Goal: Communication & Community: Answer question/provide support

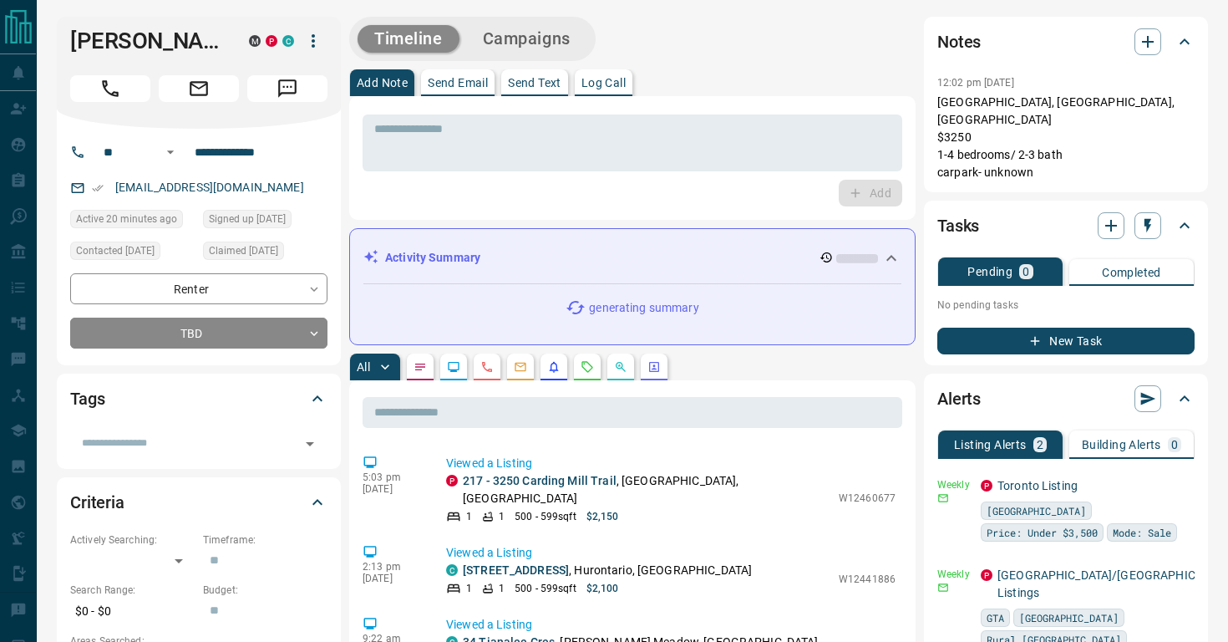
click at [472, 81] on p "Send Email" at bounding box center [458, 83] width 60 height 12
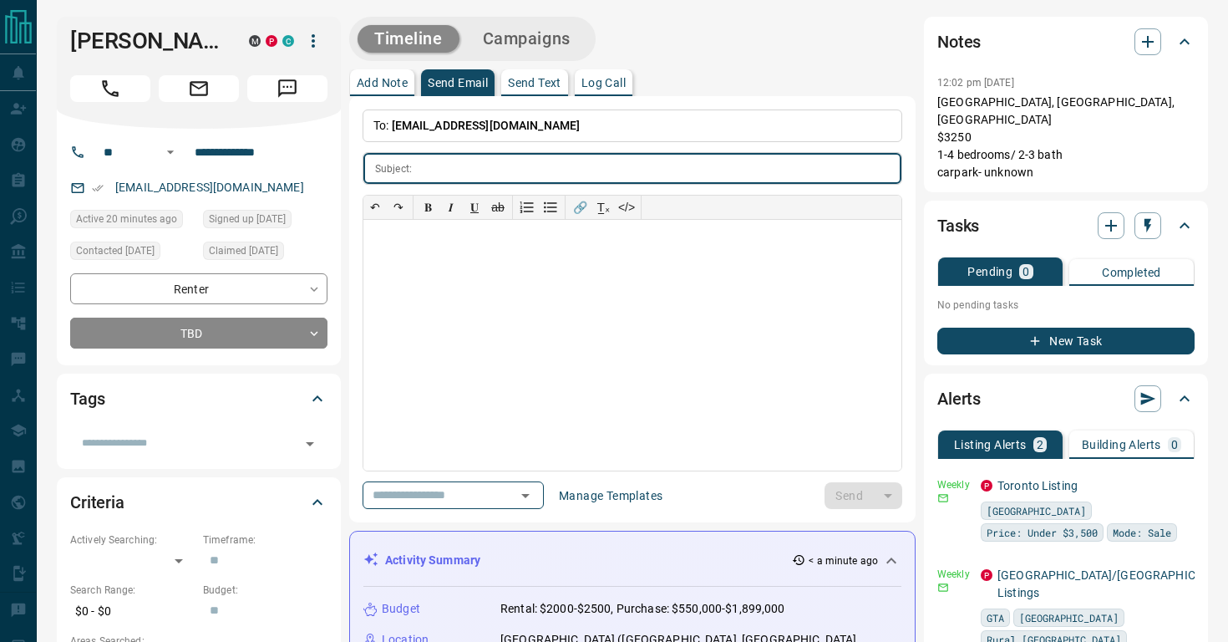
click at [463, 166] on input "text" at bounding box center [660, 168] width 483 height 31
paste input "**********"
type input "**********"
click at [404, 253] on div at bounding box center [633, 345] width 538 height 251
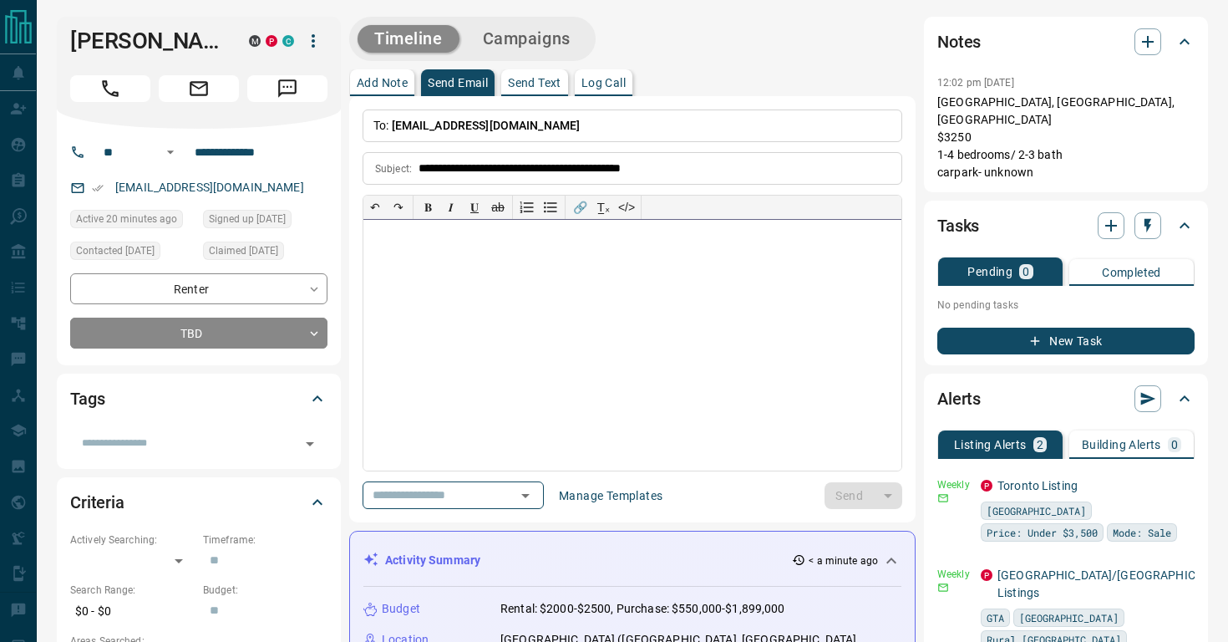
click at [410, 322] on div at bounding box center [633, 345] width 538 height 251
paste div
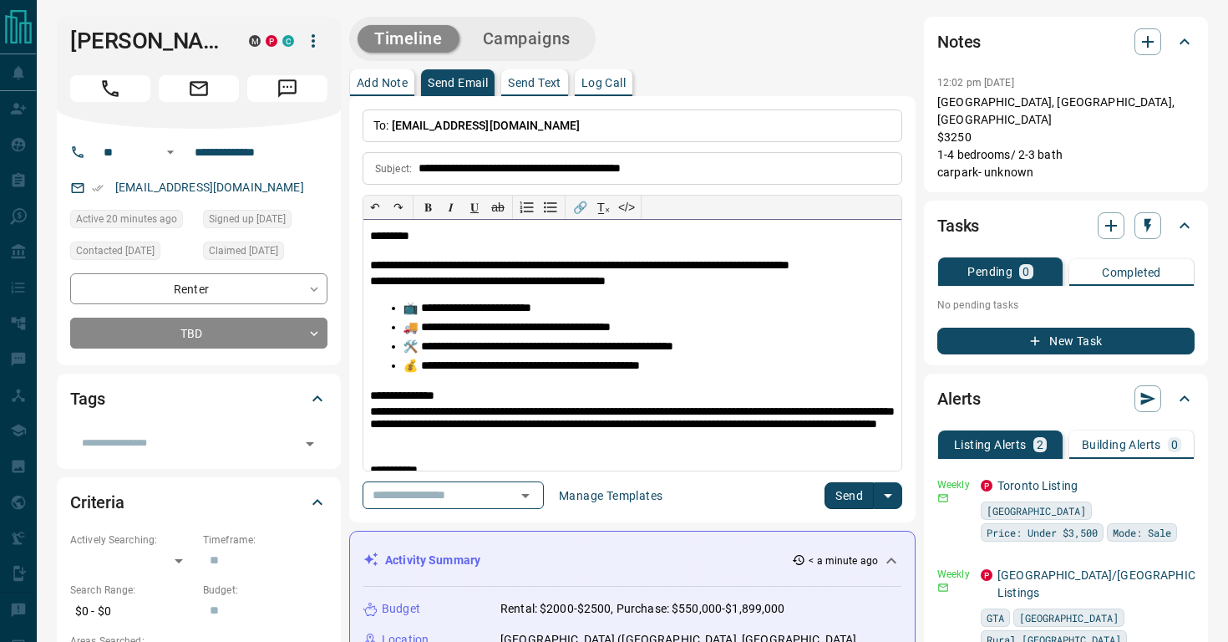
click at [409, 237] on span "*********" at bounding box center [389, 236] width 39 height 12
click at [493, 499] on input "text" at bounding box center [429, 495] width 127 height 21
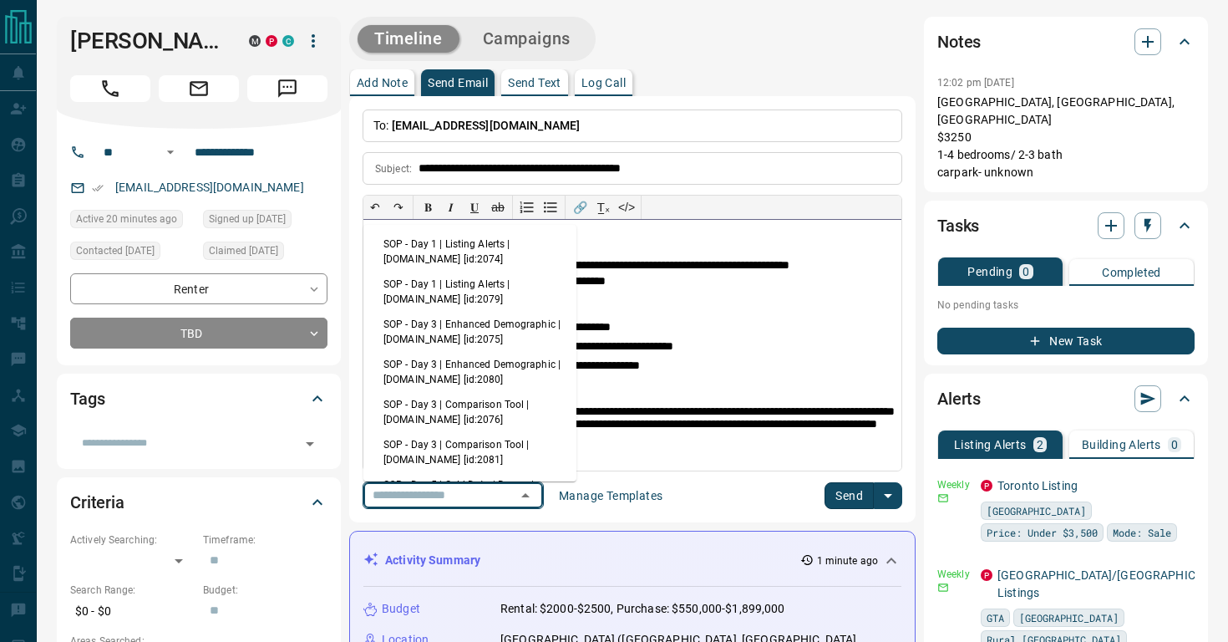
click at [712, 425] on p "**********" at bounding box center [632, 426] width 525 height 43
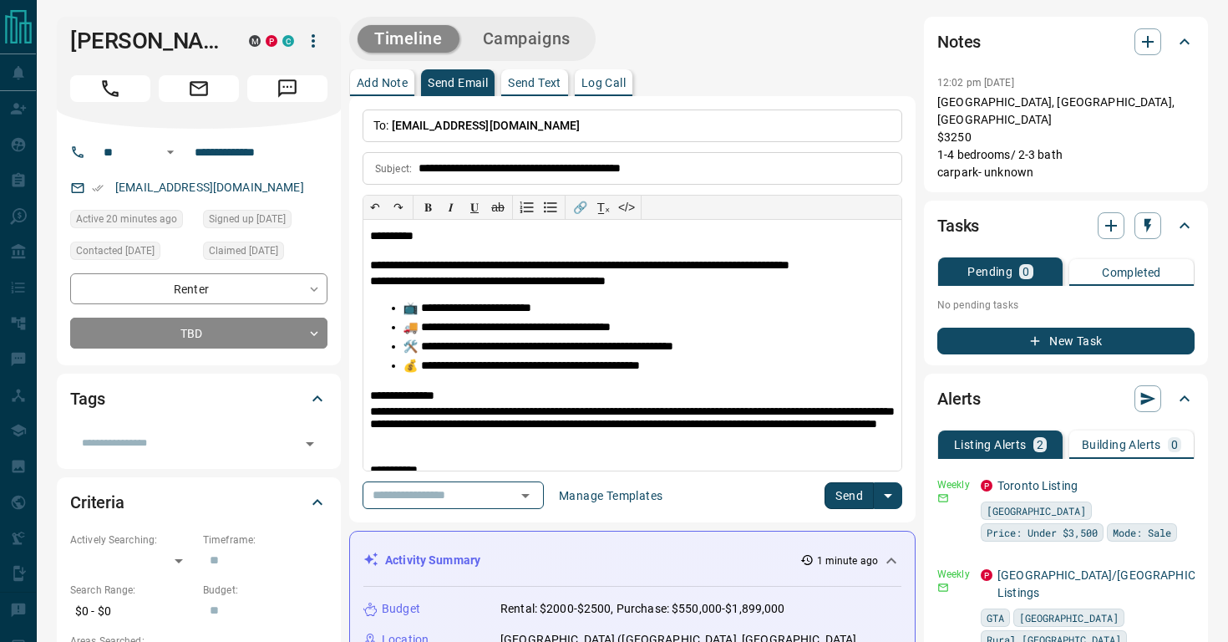
click at [858, 490] on button "Send" at bounding box center [849, 495] width 49 height 27
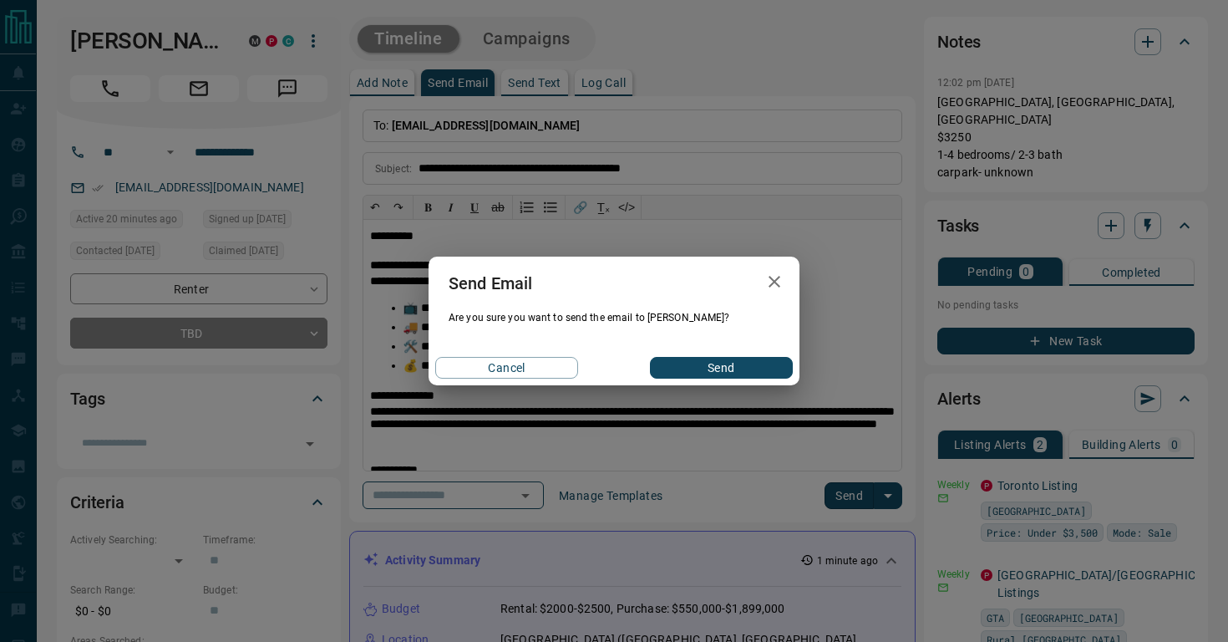
click at [686, 365] on button "Send" at bounding box center [721, 368] width 143 height 22
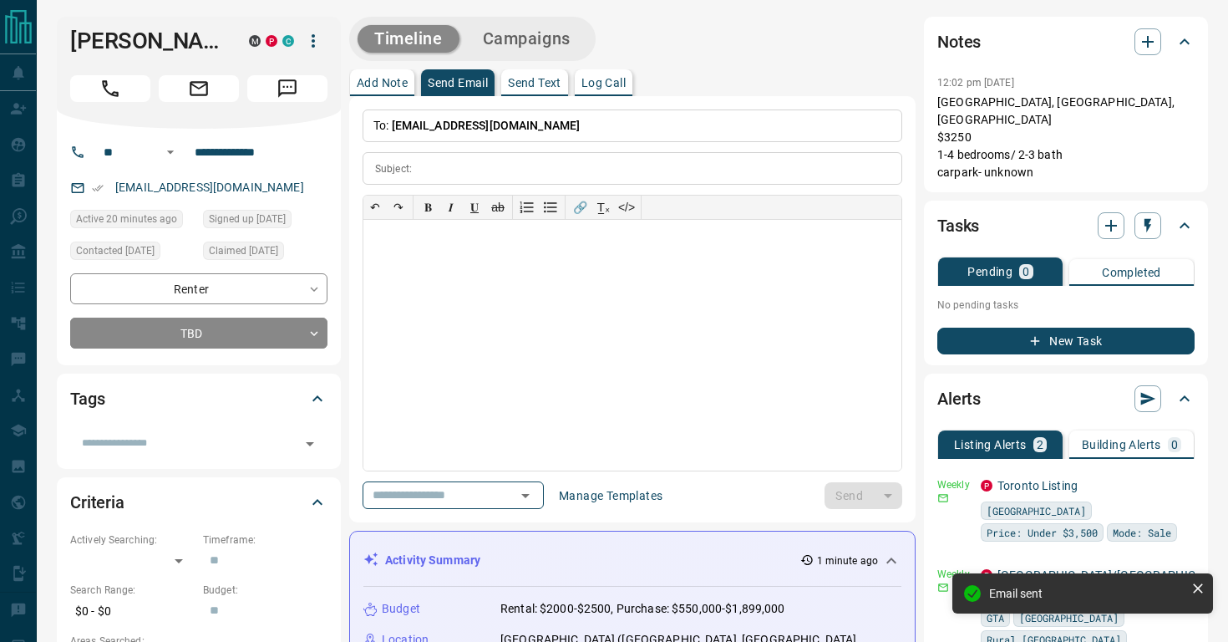
click at [1022, 439] on p "Listing Alerts" at bounding box center [990, 445] width 73 height 12
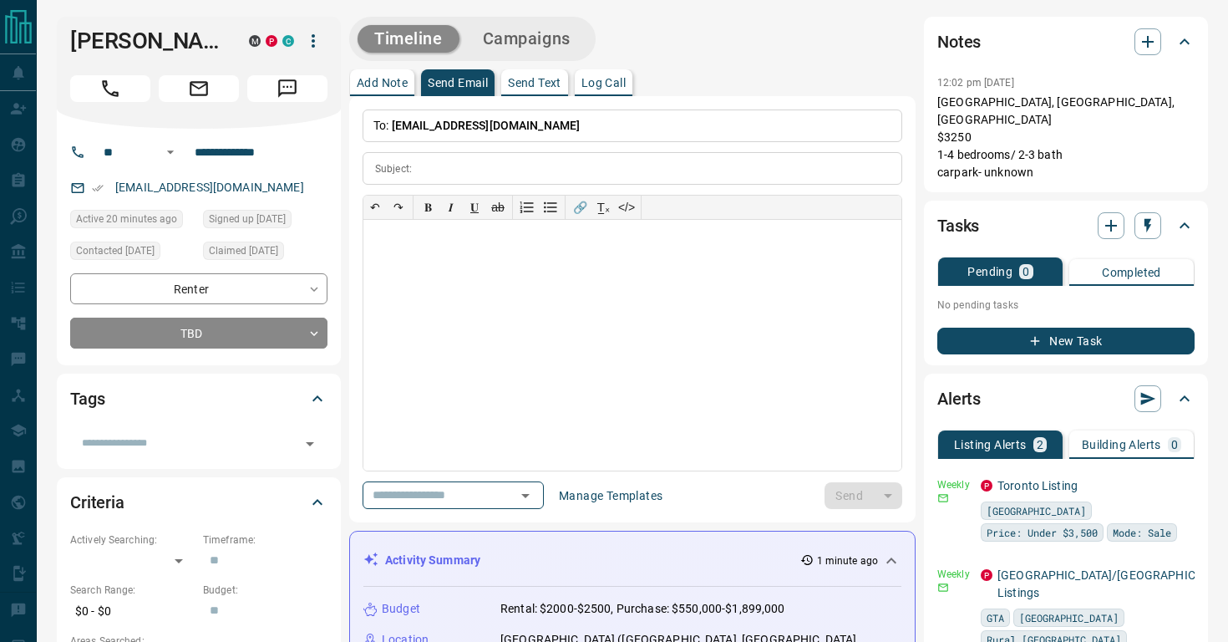
click at [999, 439] on p "Listing Alerts" at bounding box center [990, 445] width 73 height 12
click at [1010, 431] on button "Listing Alerts 2" at bounding box center [1000, 444] width 125 height 28
click at [1038, 439] on p "2" at bounding box center [1040, 445] width 7 height 12
click at [1183, 479] on icon "button" at bounding box center [1184, 484] width 3 height 10
click at [1159, 550] on li "Delete" at bounding box center [1158, 551] width 74 height 27
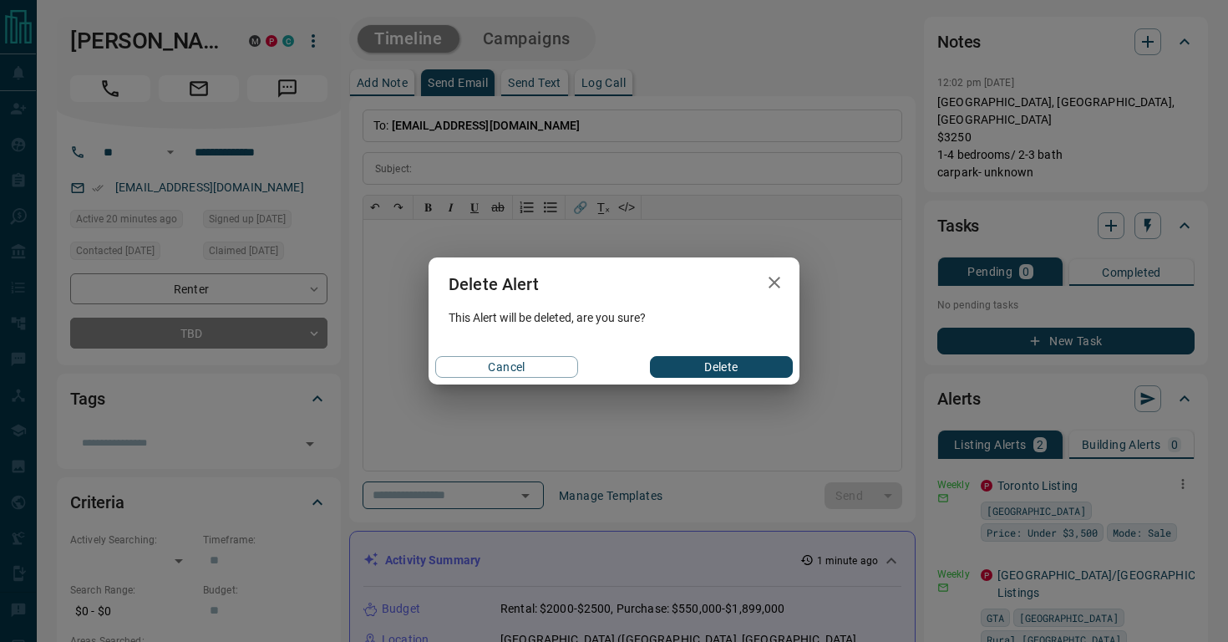
click at [726, 368] on button "Delete" at bounding box center [721, 367] width 143 height 22
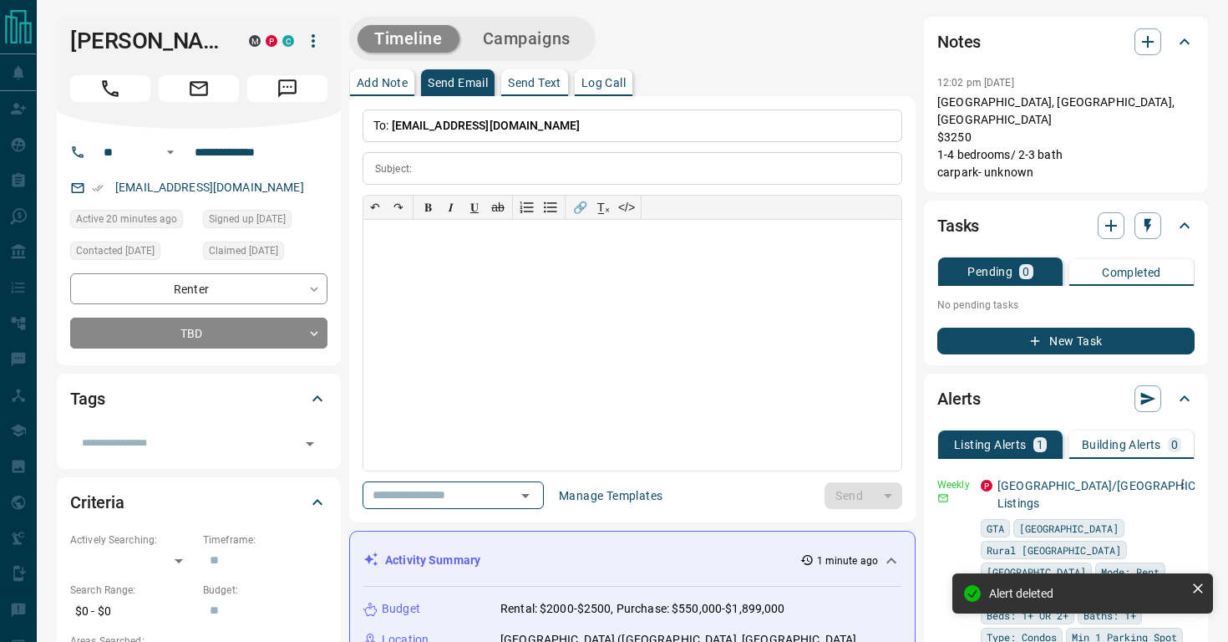
click at [1188, 476] on icon "button" at bounding box center [1183, 483] width 15 height 15
click at [1153, 550] on li "Delete" at bounding box center [1158, 551] width 74 height 27
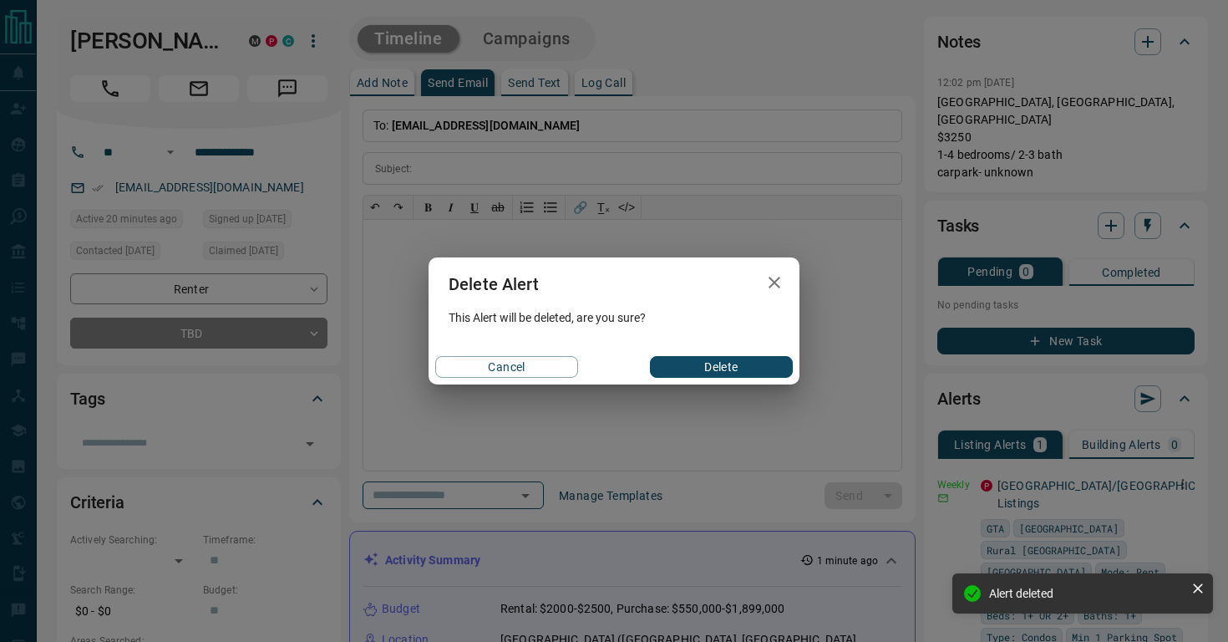
click at [773, 370] on button "Delete" at bounding box center [721, 367] width 143 height 22
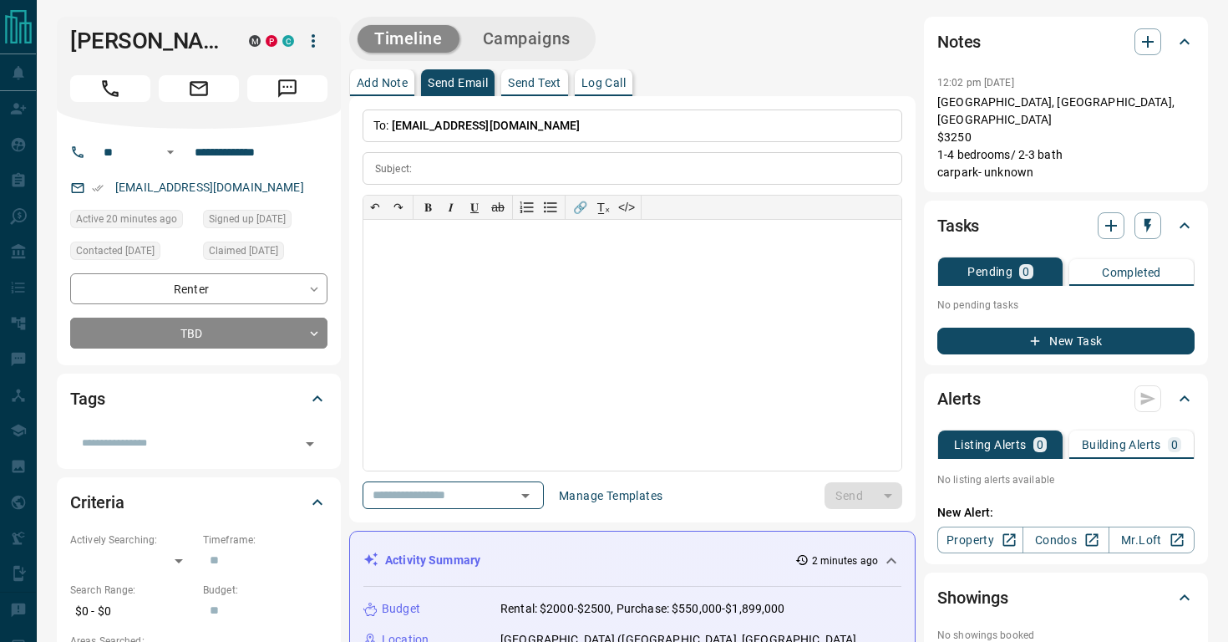
click at [315, 43] on icon "button" at bounding box center [313, 41] width 20 height 20
click at [322, 196] on div at bounding box center [614, 321] width 1228 height 642
click at [226, 410] on div "Tags" at bounding box center [188, 398] width 237 height 27
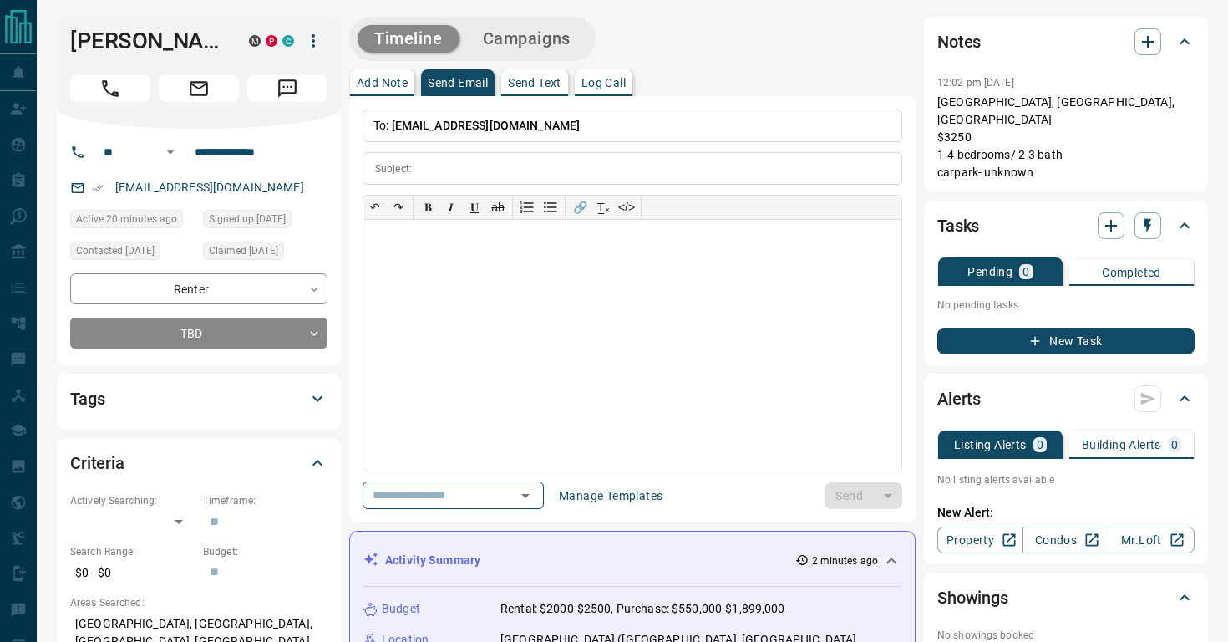
click at [99, 408] on h2 "Tags" at bounding box center [87, 398] width 34 height 27
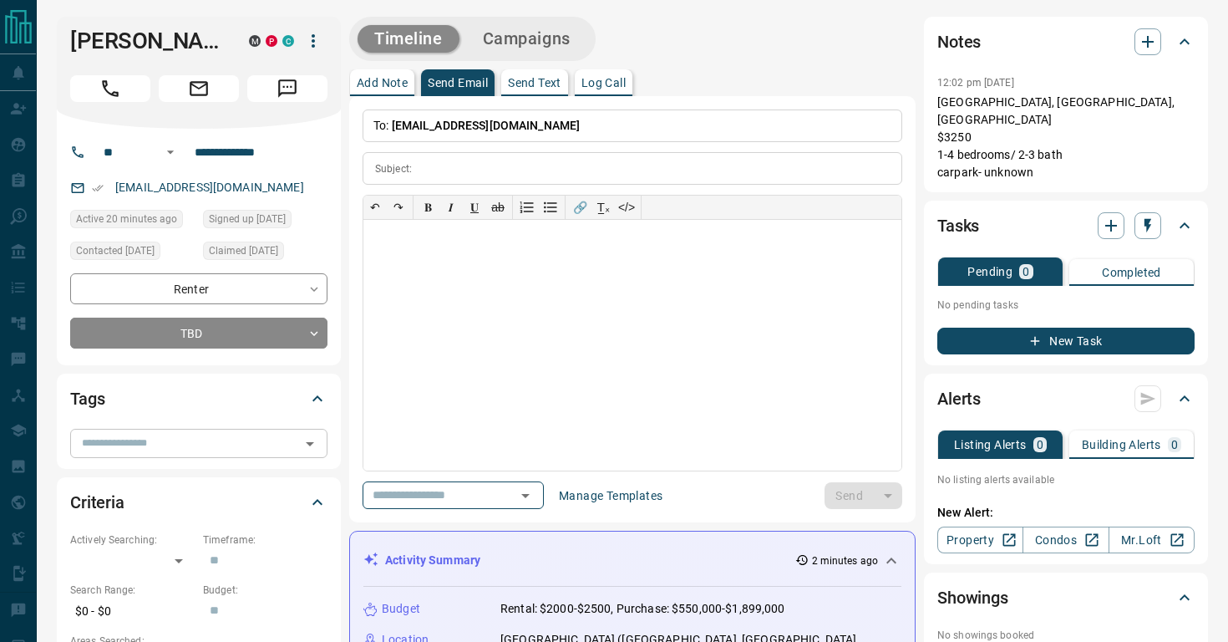
click at [265, 448] on input "text" at bounding box center [185, 443] width 220 height 18
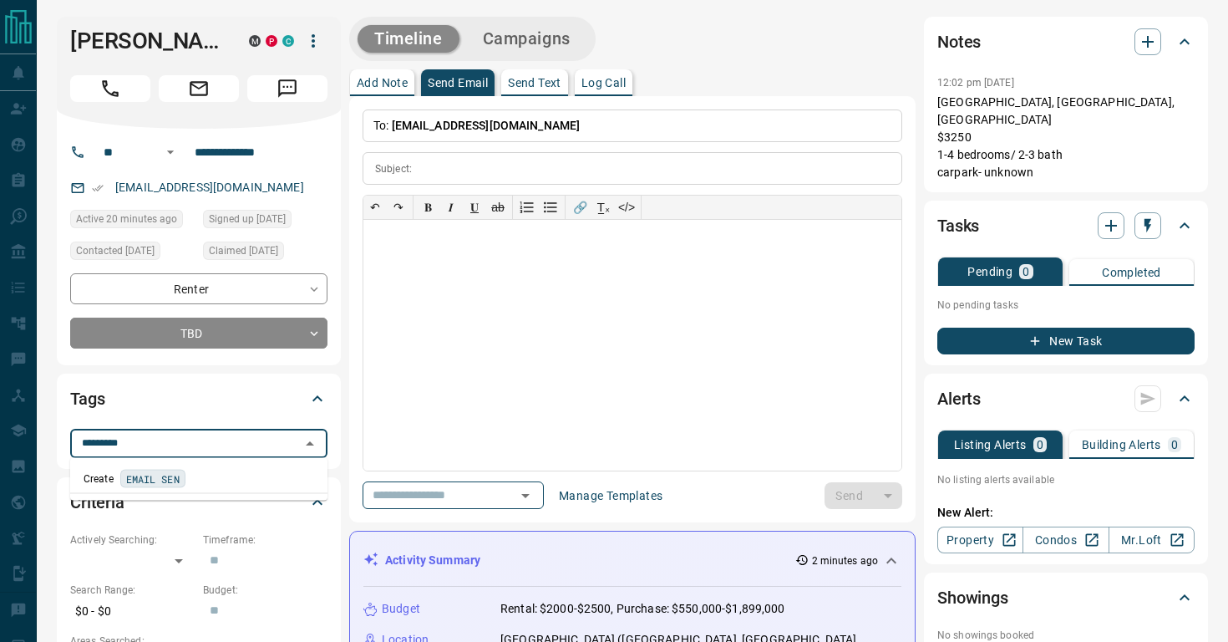
type input "**********"
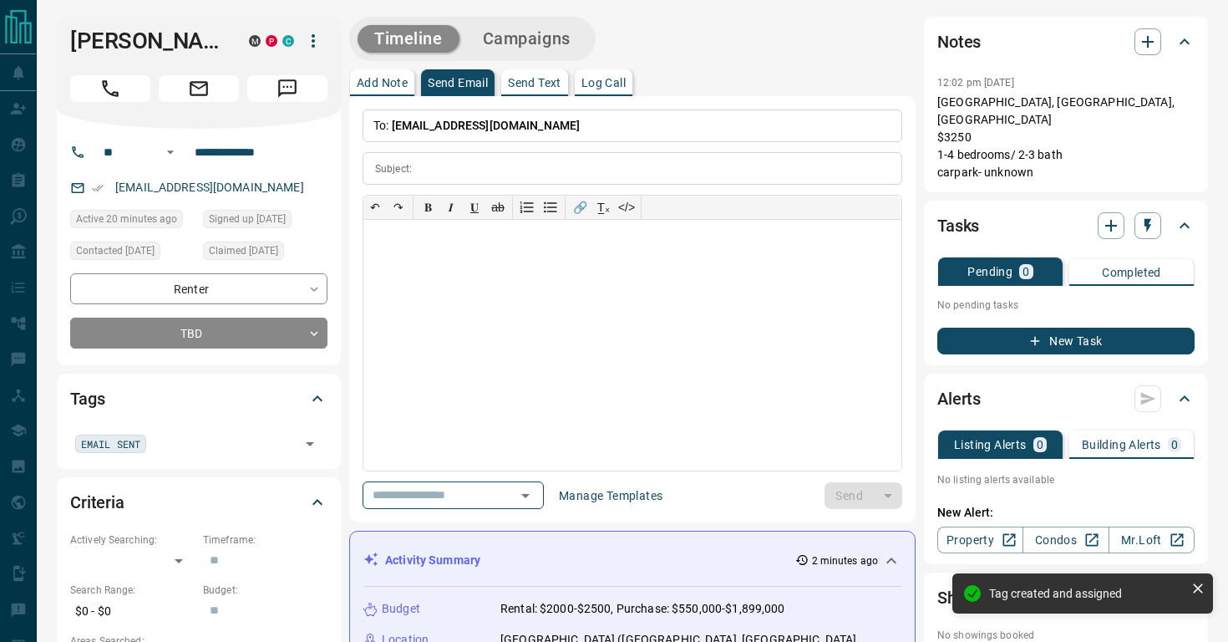
click at [151, 482] on div "Criteria" at bounding box center [198, 502] width 257 height 40
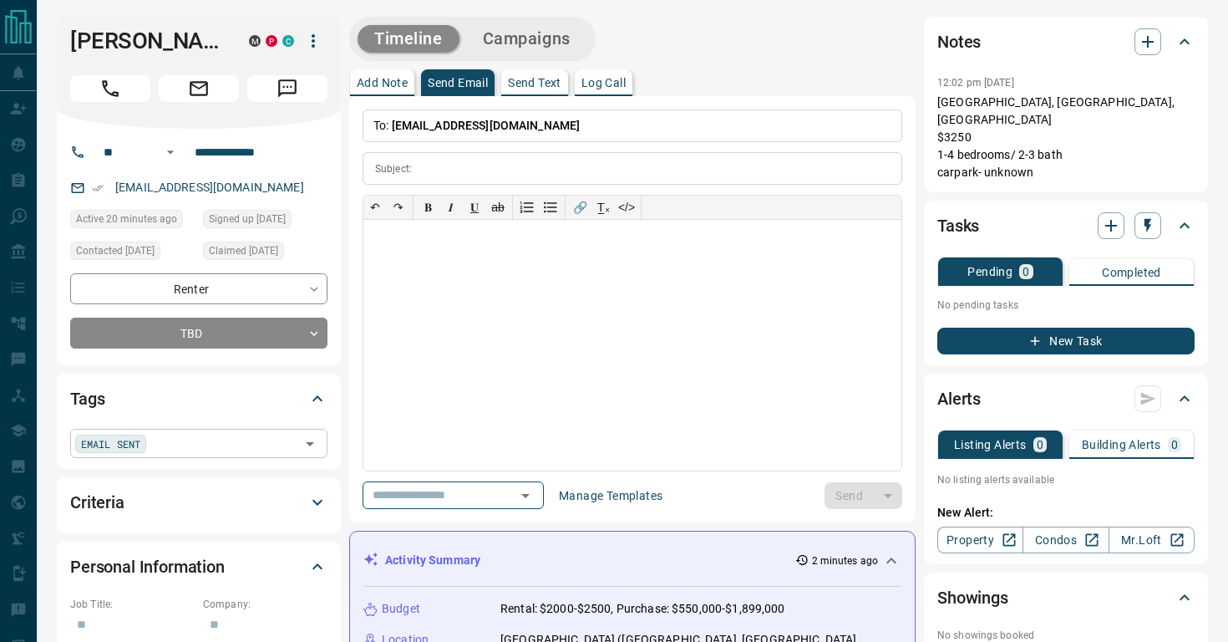
click at [112, 449] on span "EMAIL SENT" at bounding box center [110, 443] width 59 height 17
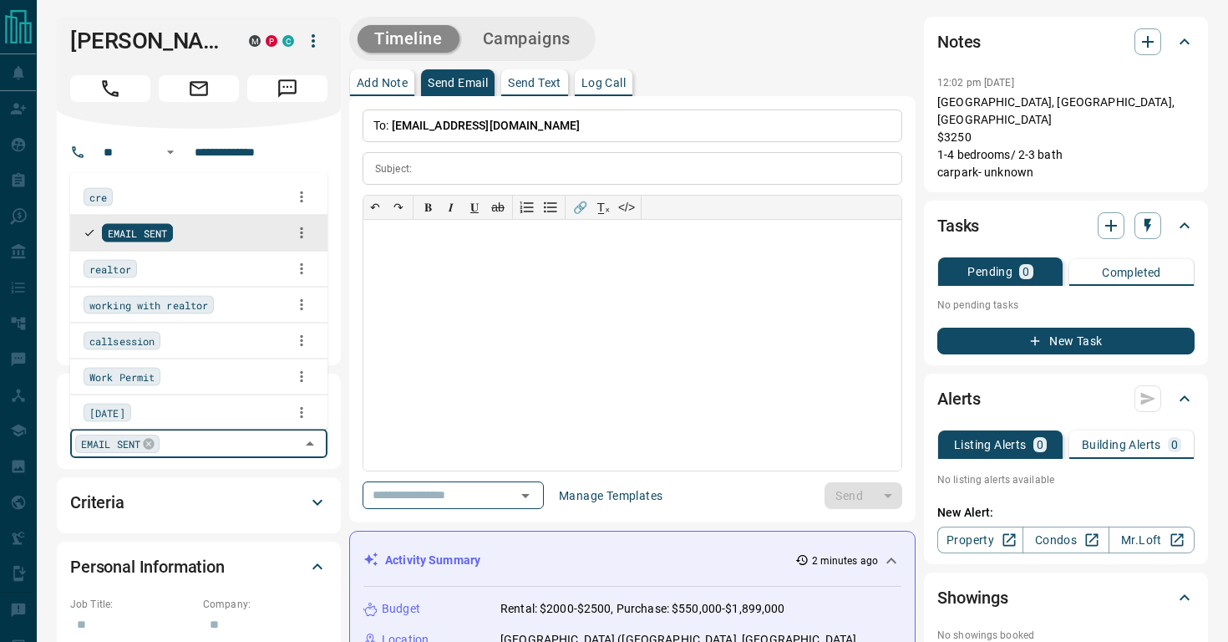
click at [113, 440] on span "EMAIL SENT" at bounding box center [110, 443] width 59 height 17
click at [145, 231] on span "EMAIL SENT" at bounding box center [137, 232] width 59 height 17
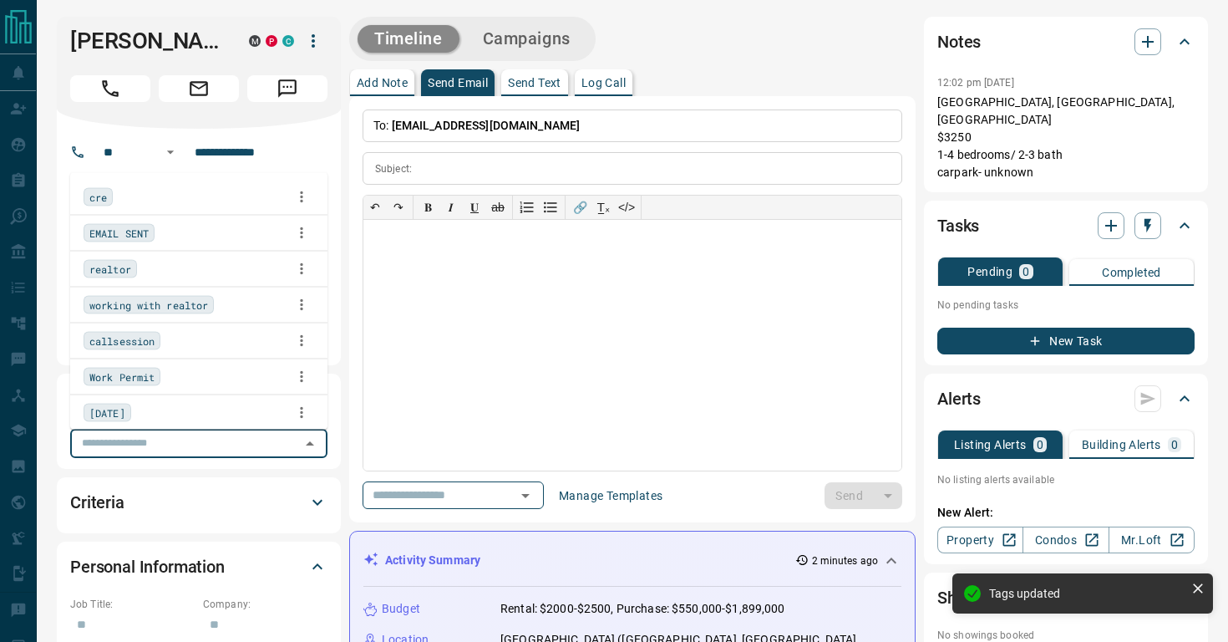
click at [129, 226] on span "EMAIL SENT" at bounding box center [118, 232] width 59 height 17
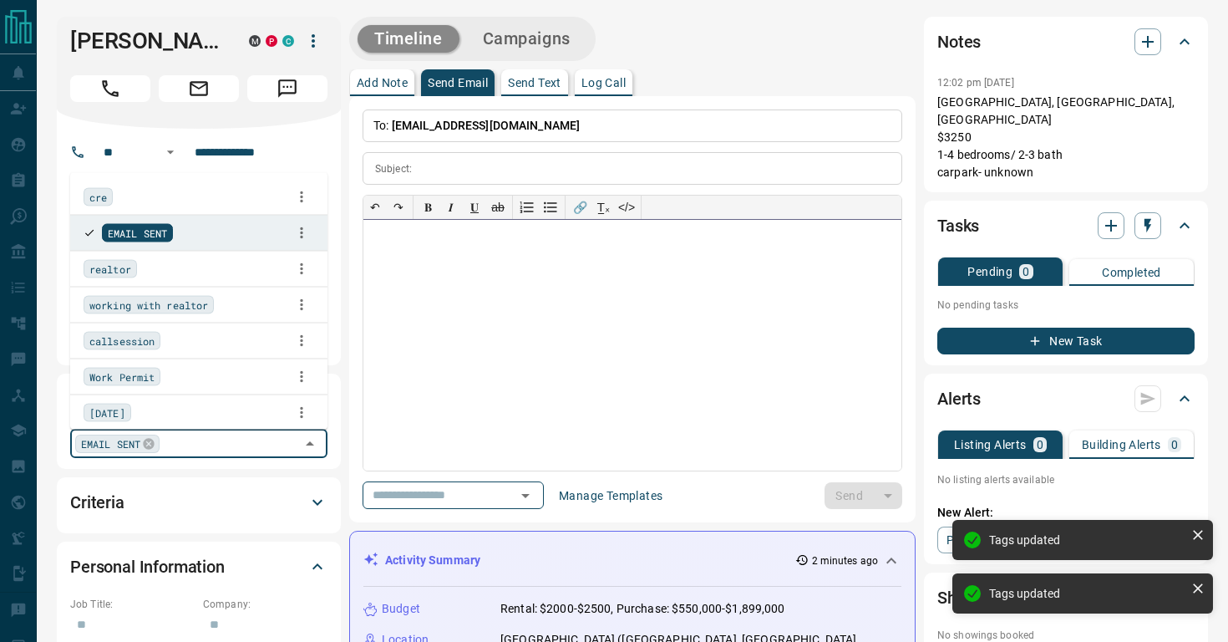
click at [544, 288] on div at bounding box center [633, 345] width 538 height 251
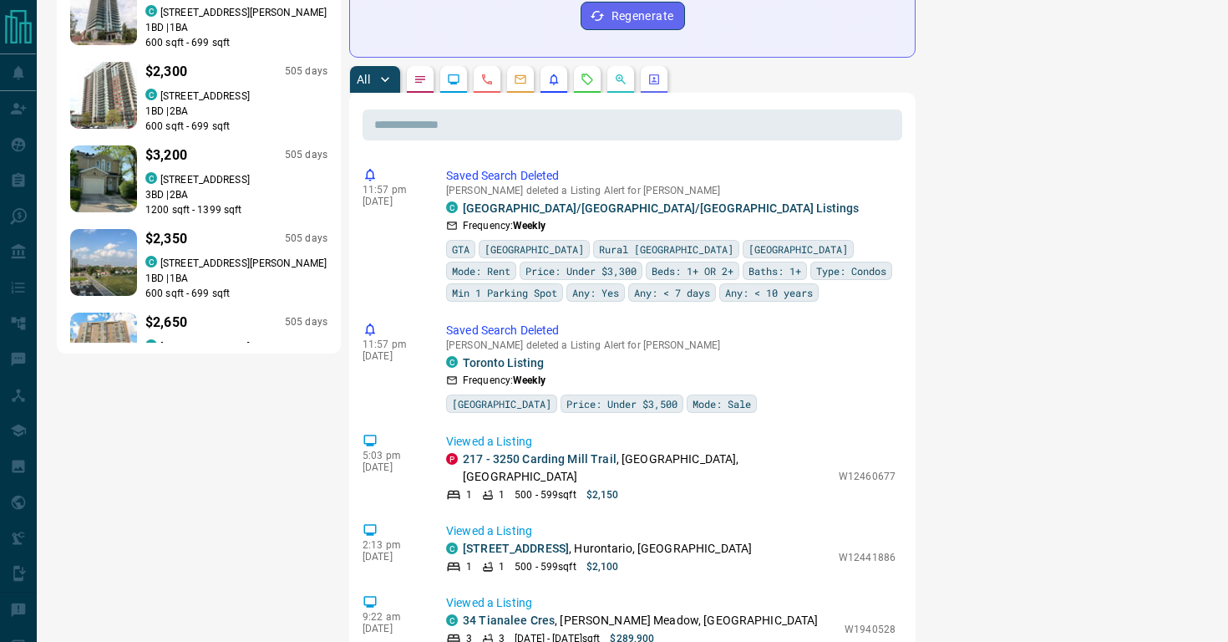
scroll to position [888, 0]
click at [457, 72] on icon "Lead Browsing Activity" at bounding box center [453, 78] width 13 height 13
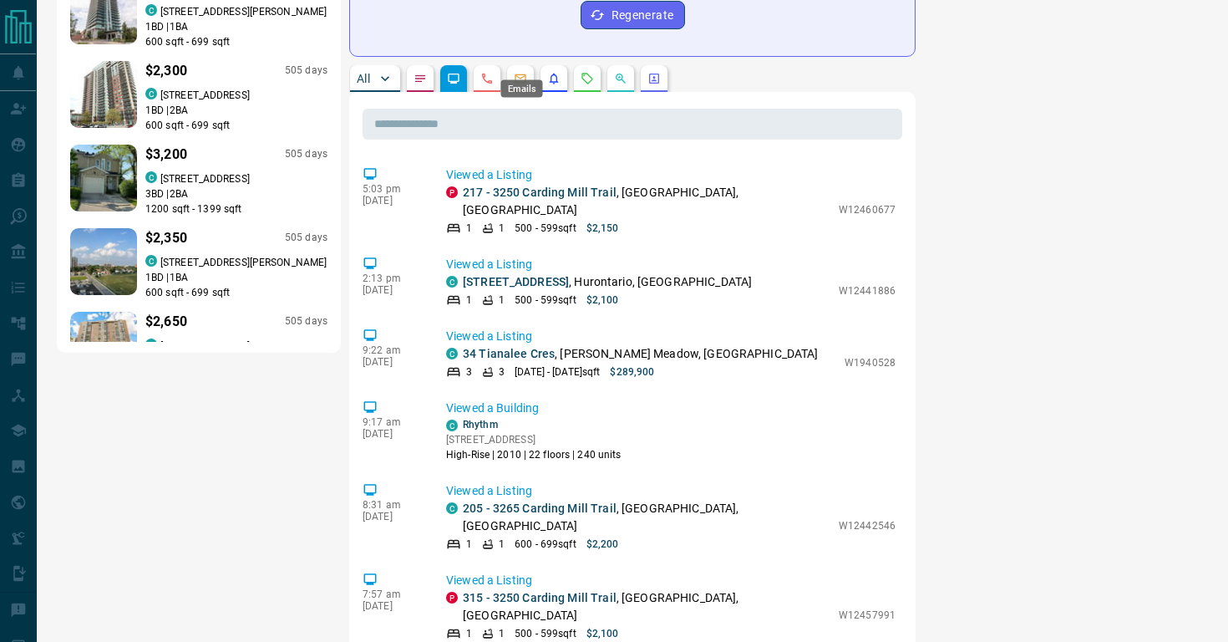
click at [519, 72] on icon "Emails" at bounding box center [520, 78] width 13 height 13
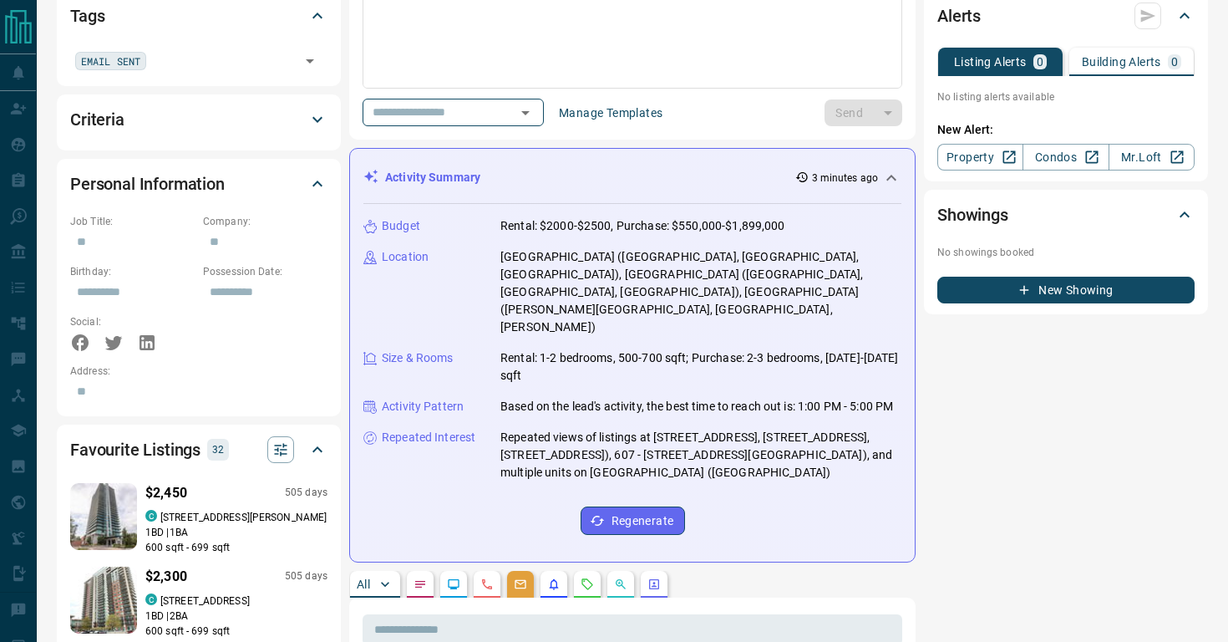
scroll to position [382, 0]
click at [572, 572] on div "All" at bounding box center [632, 585] width 567 height 27
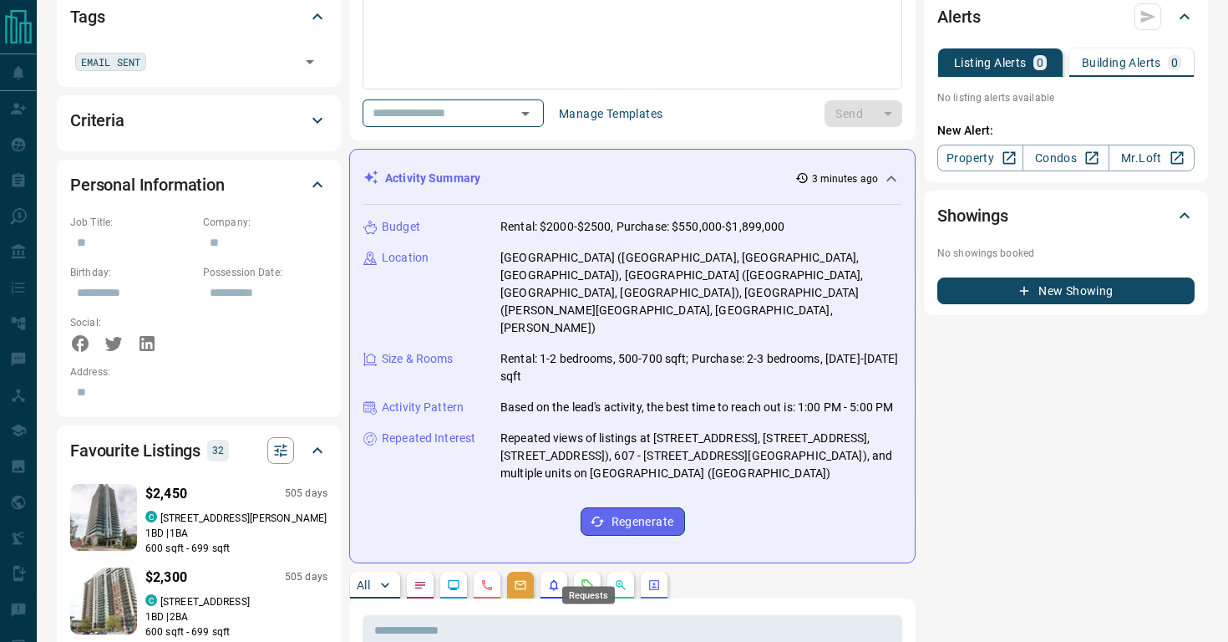
click at [586, 578] on icon "Requests" at bounding box center [587, 584] width 13 height 13
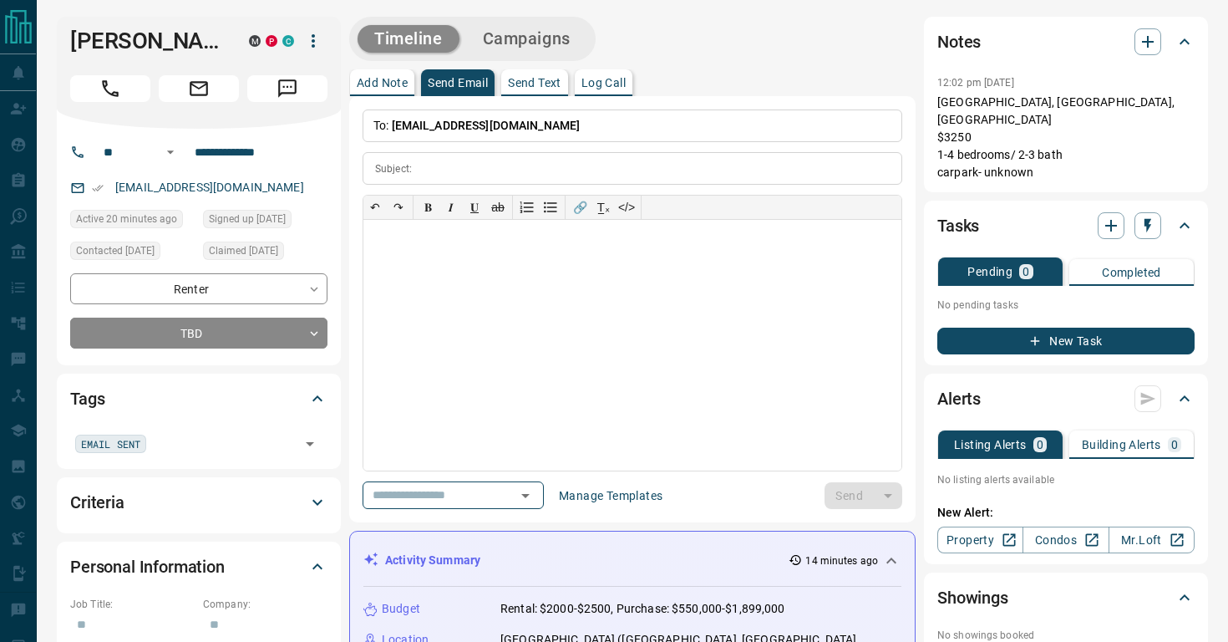
scroll to position [0, 0]
click at [486, 309] on div at bounding box center [633, 345] width 538 height 251
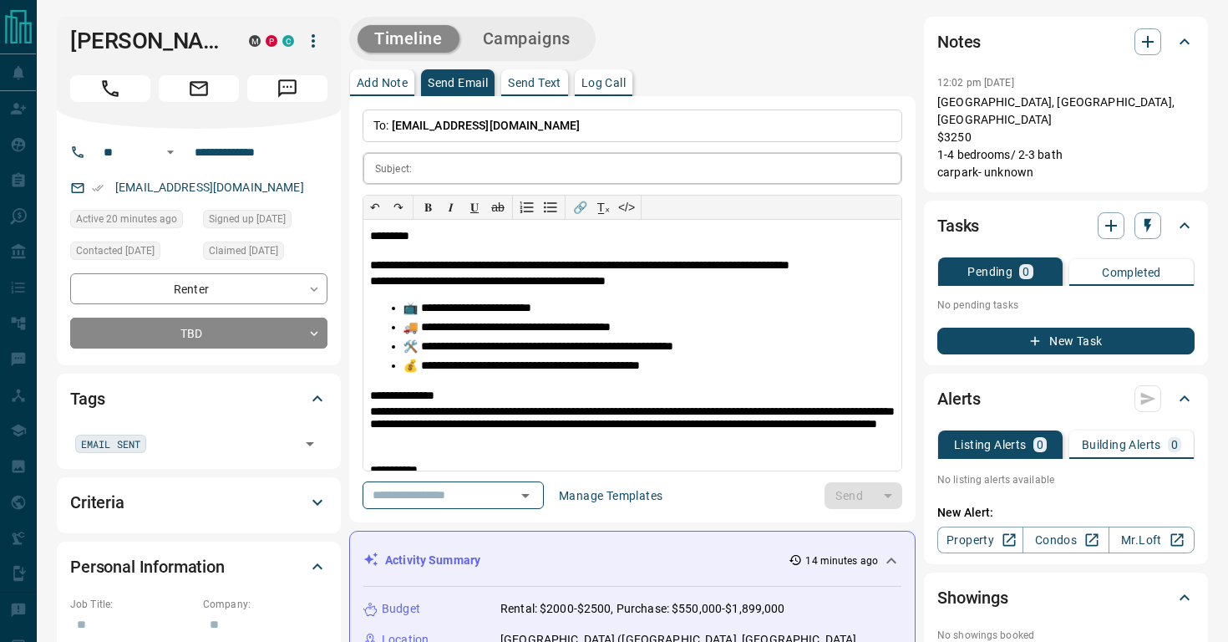
click at [409, 171] on p "Subject:" at bounding box center [393, 168] width 37 height 15
click at [396, 167] on p "Subject:" at bounding box center [393, 168] width 37 height 15
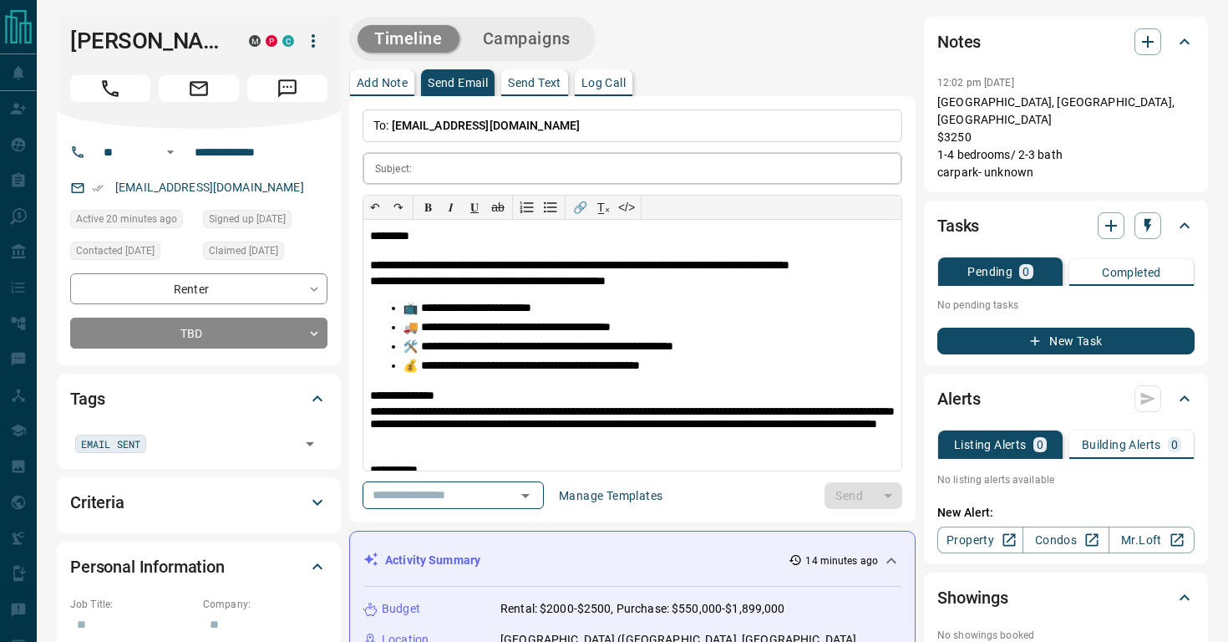
click at [451, 164] on input "text" at bounding box center [660, 168] width 483 height 31
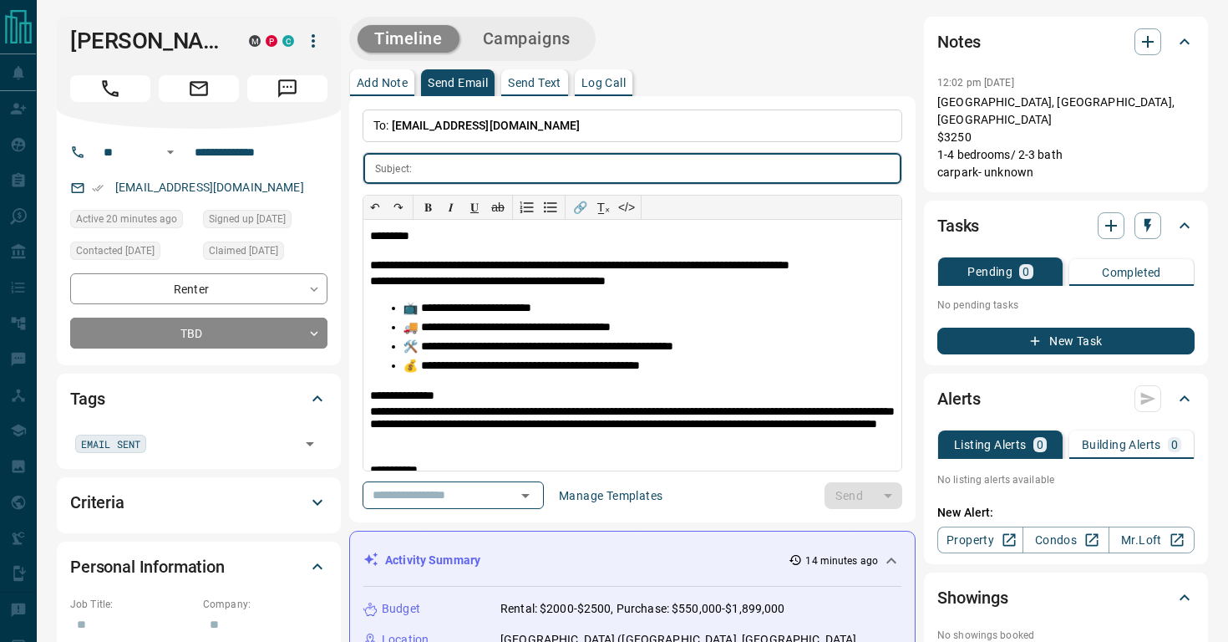
paste input "**********"
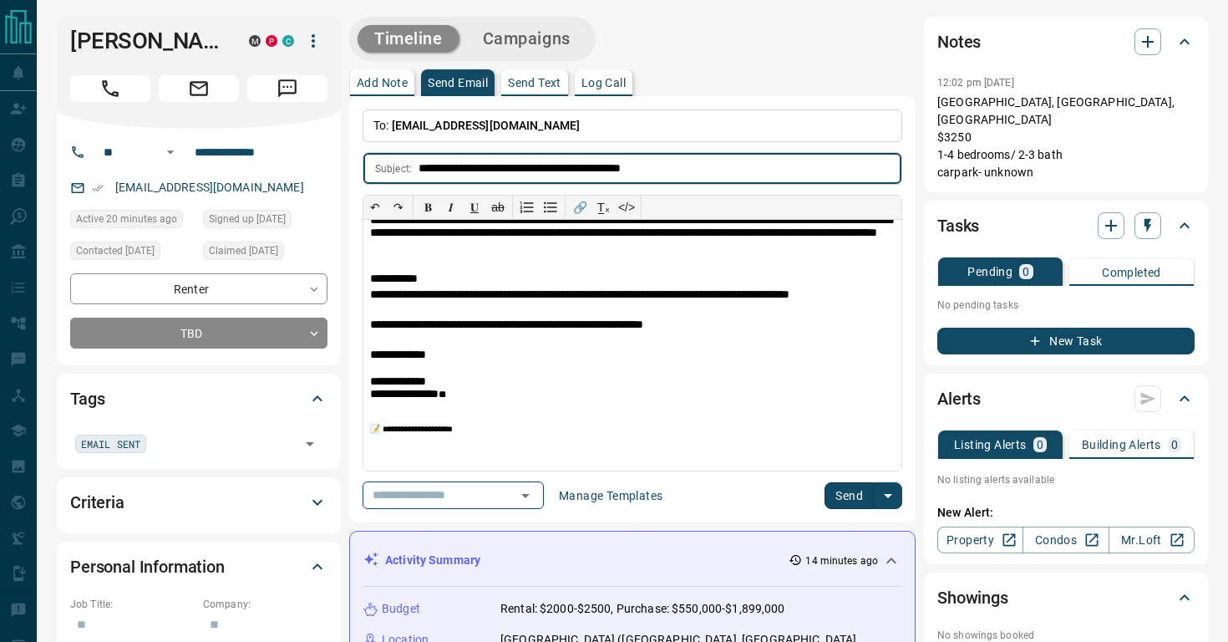
type input "**********"
click at [867, 488] on button "Send" at bounding box center [849, 495] width 49 height 27
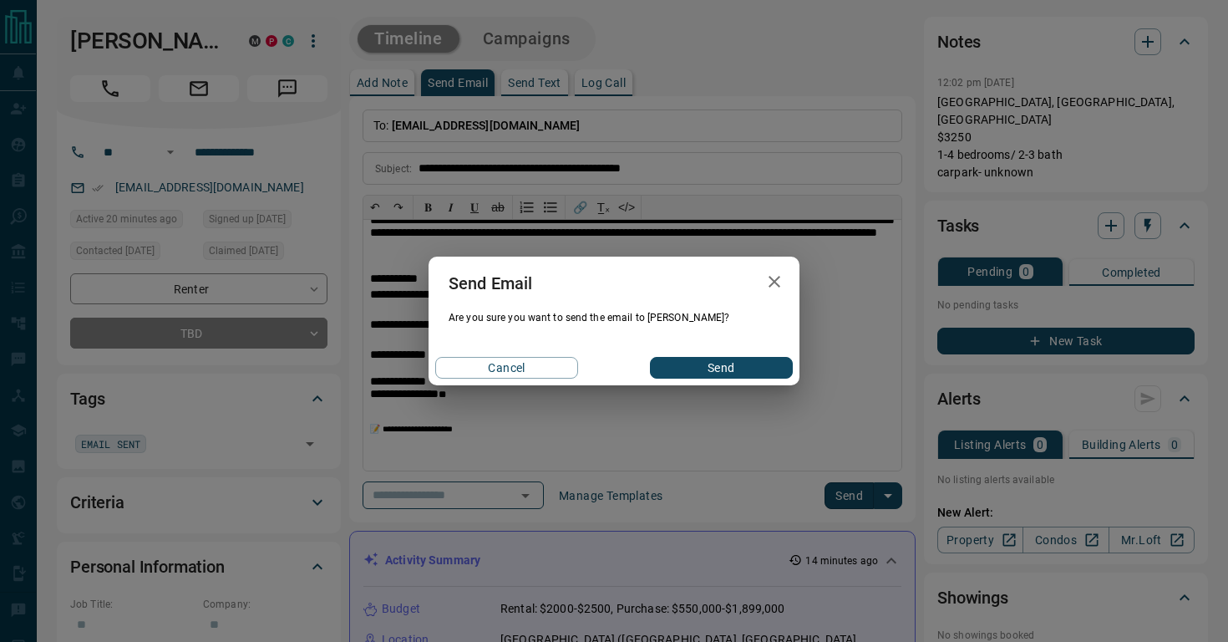
click at [693, 366] on button "Send" at bounding box center [721, 368] width 143 height 22
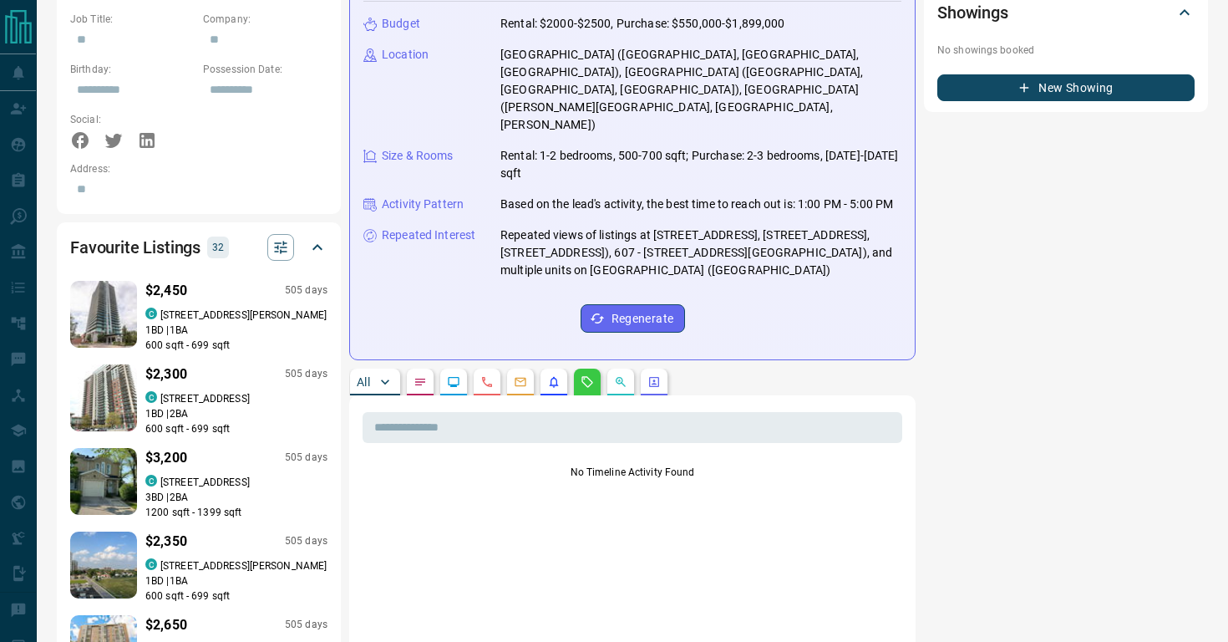
scroll to position [572, 0]
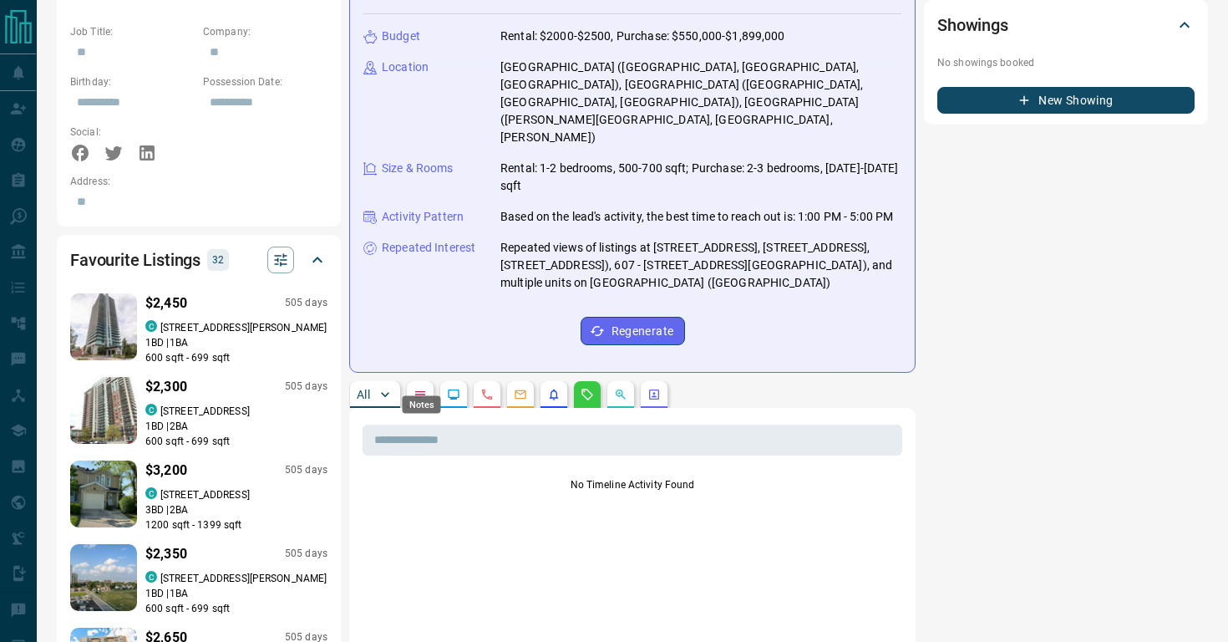
click at [422, 391] on icon "Notes" at bounding box center [420, 394] width 10 height 7
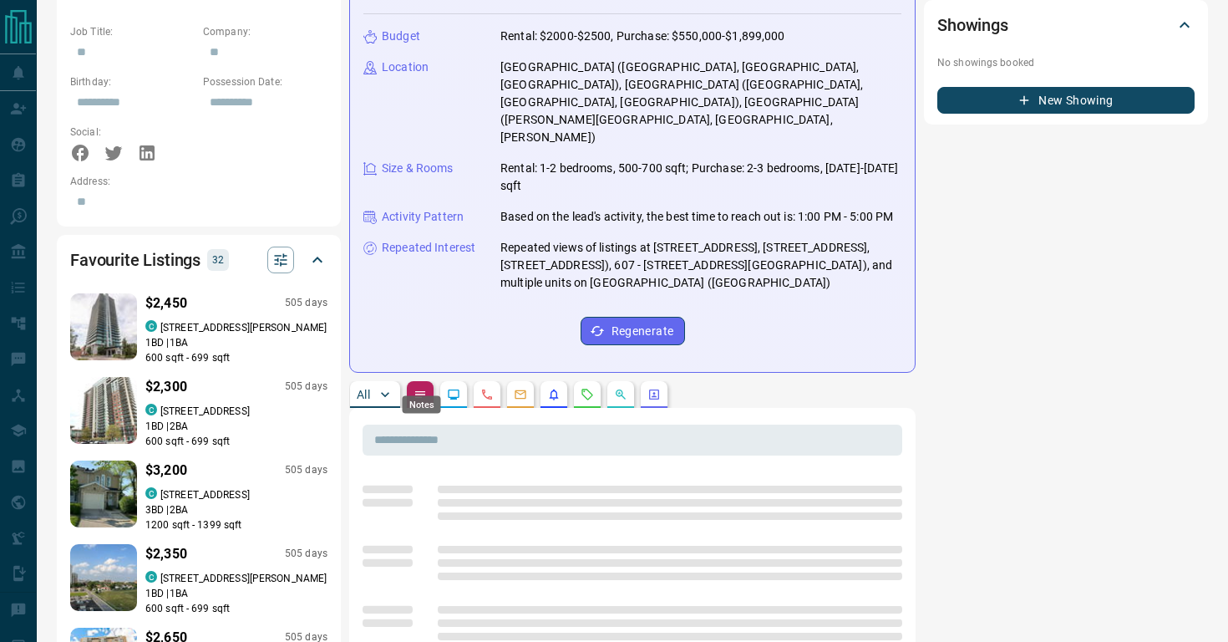
scroll to position [0, 0]
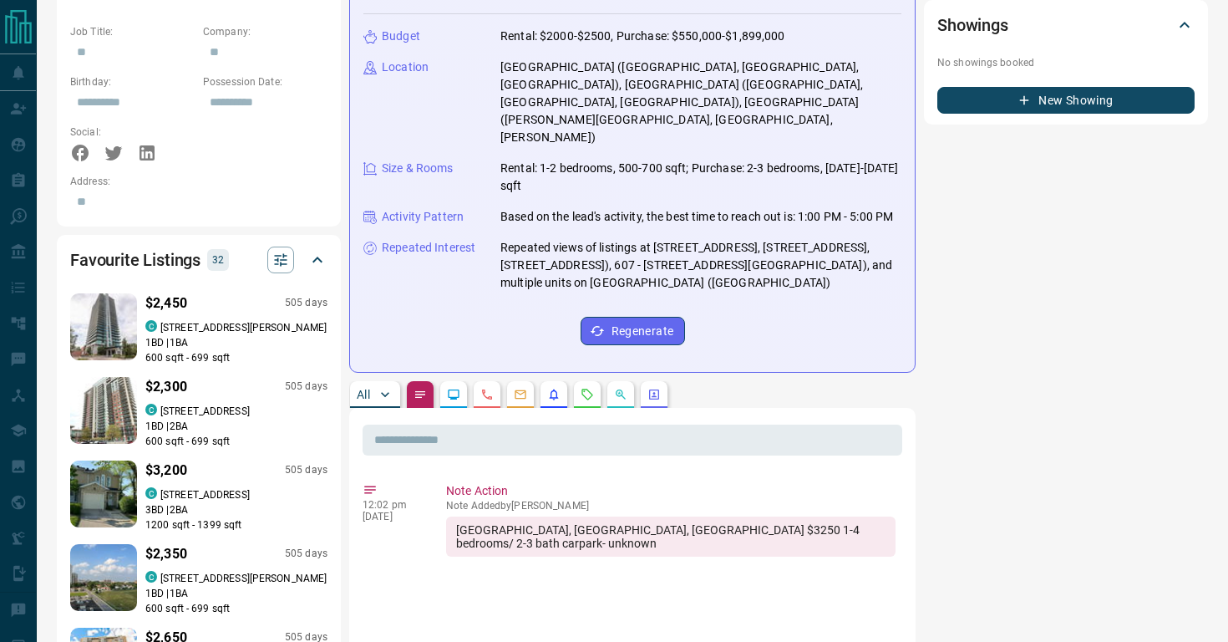
click at [455, 385] on button "button" at bounding box center [453, 394] width 27 height 27
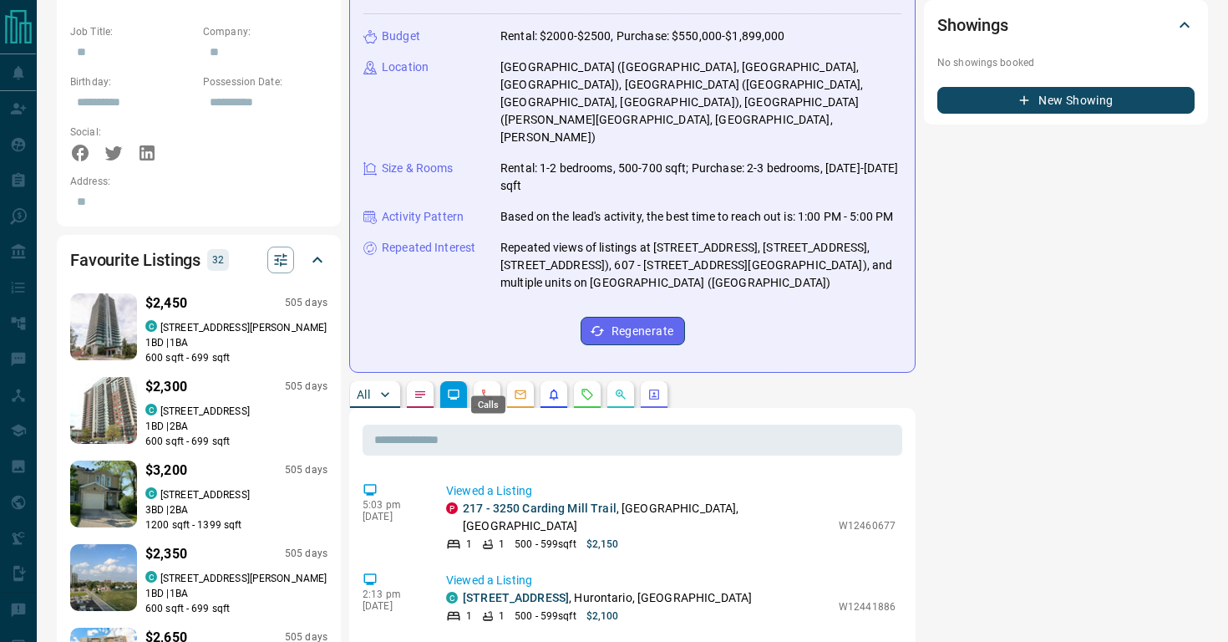
click at [491, 388] on icon "Calls" at bounding box center [487, 394] width 13 height 13
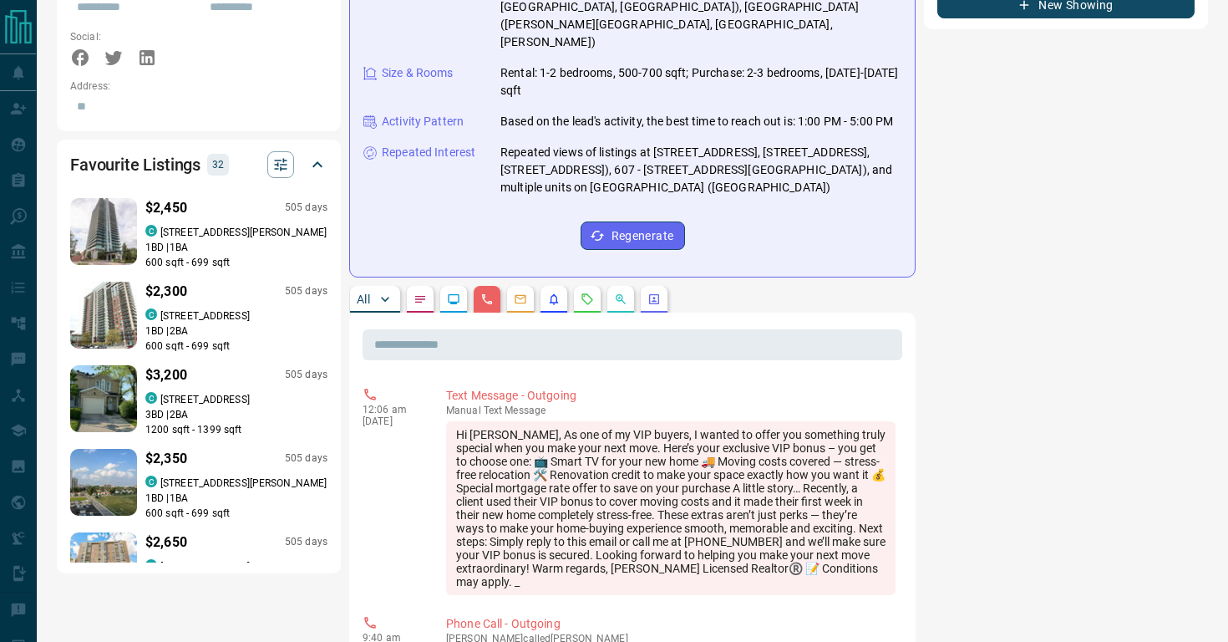
scroll to position [660, 0]
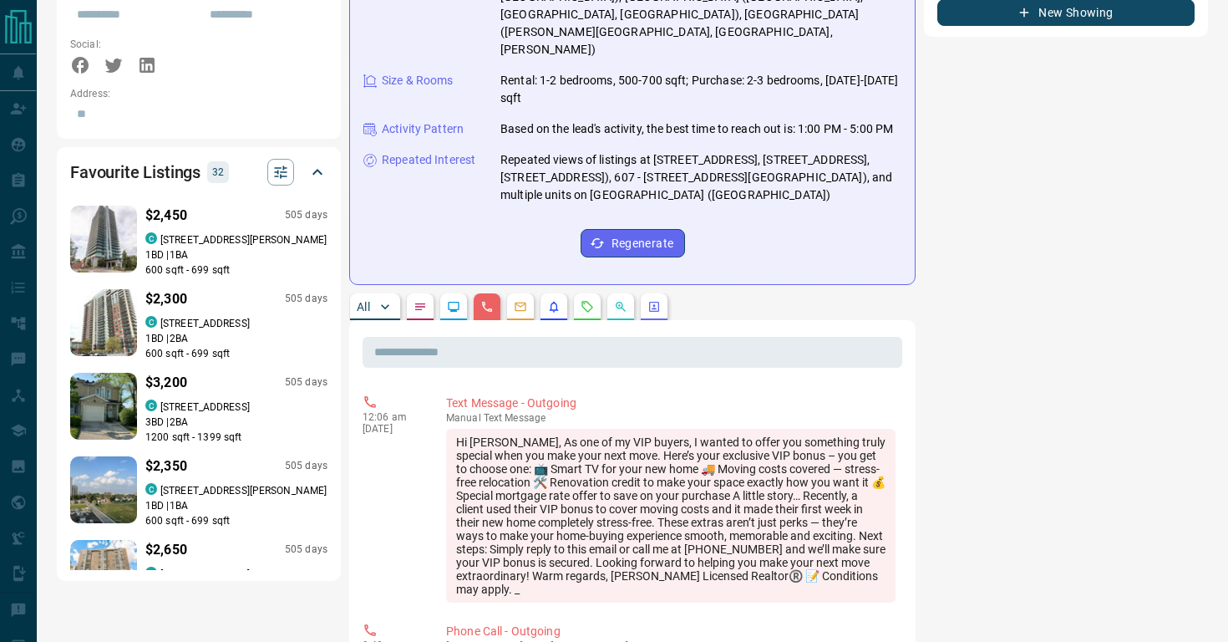
click at [522, 297] on button "button" at bounding box center [520, 306] width 27 height 27
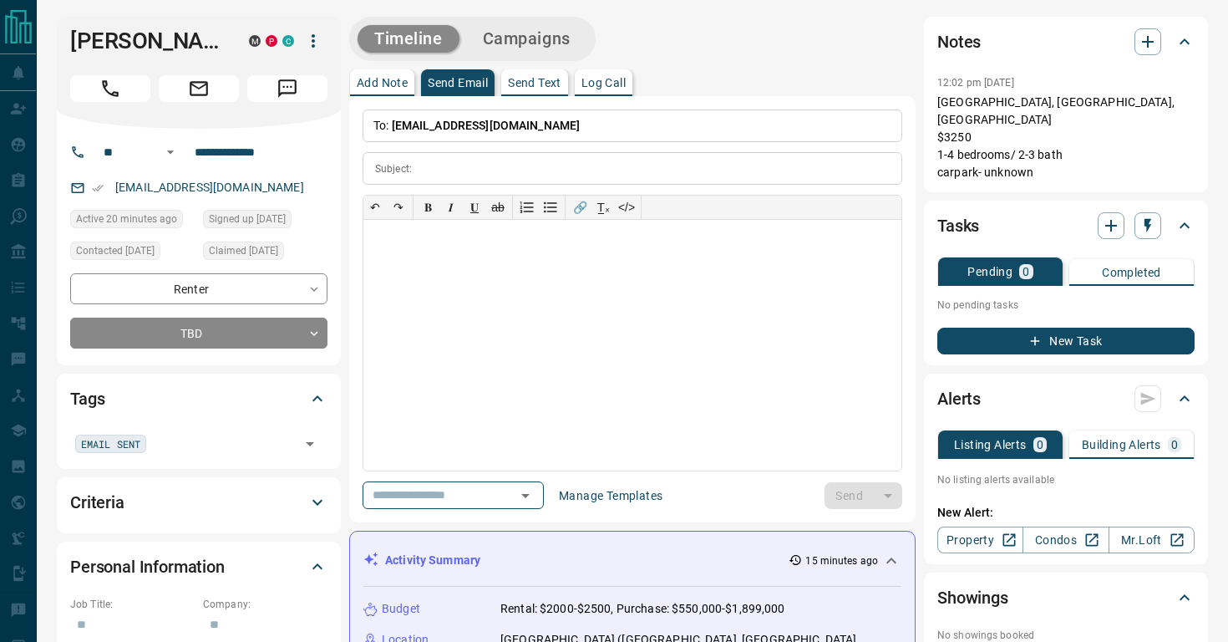
scroll to position [0, 0]
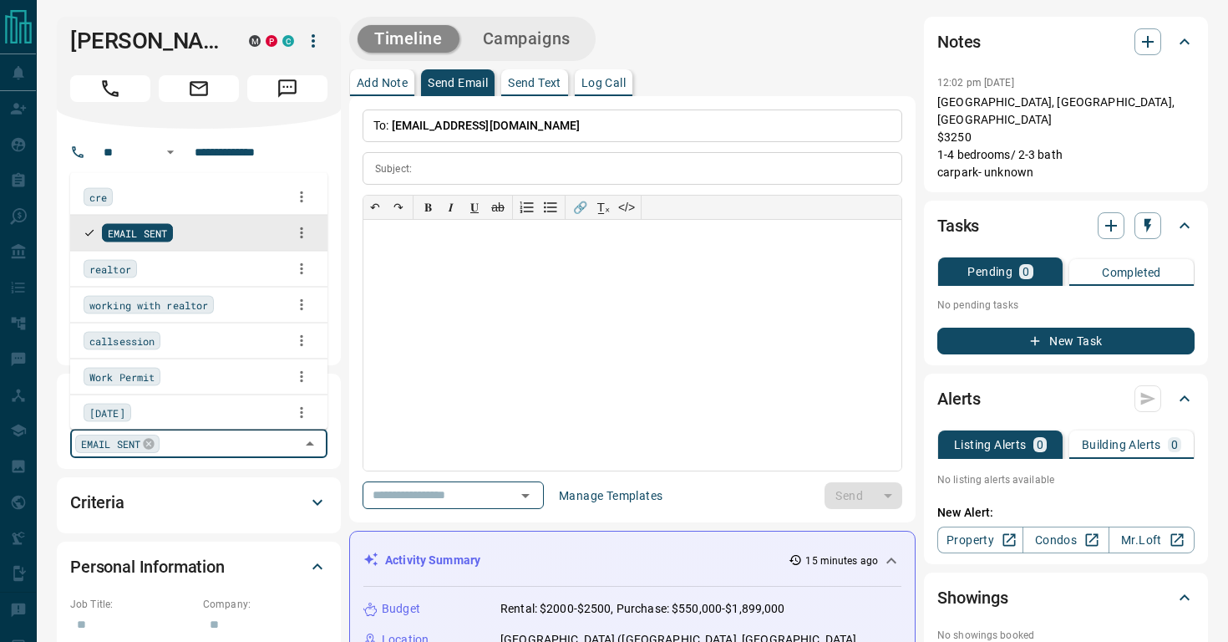
click at [176, 437] on input "text" at bounding box center [230, 443] width 130 height 18
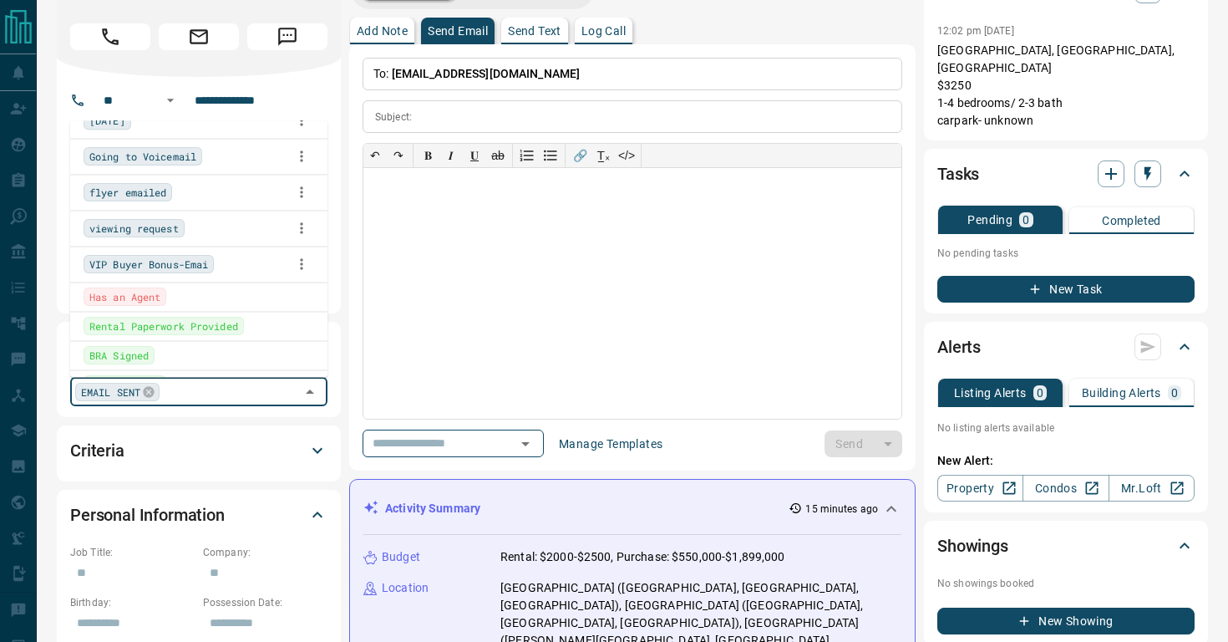
scroll to position [233, 0]
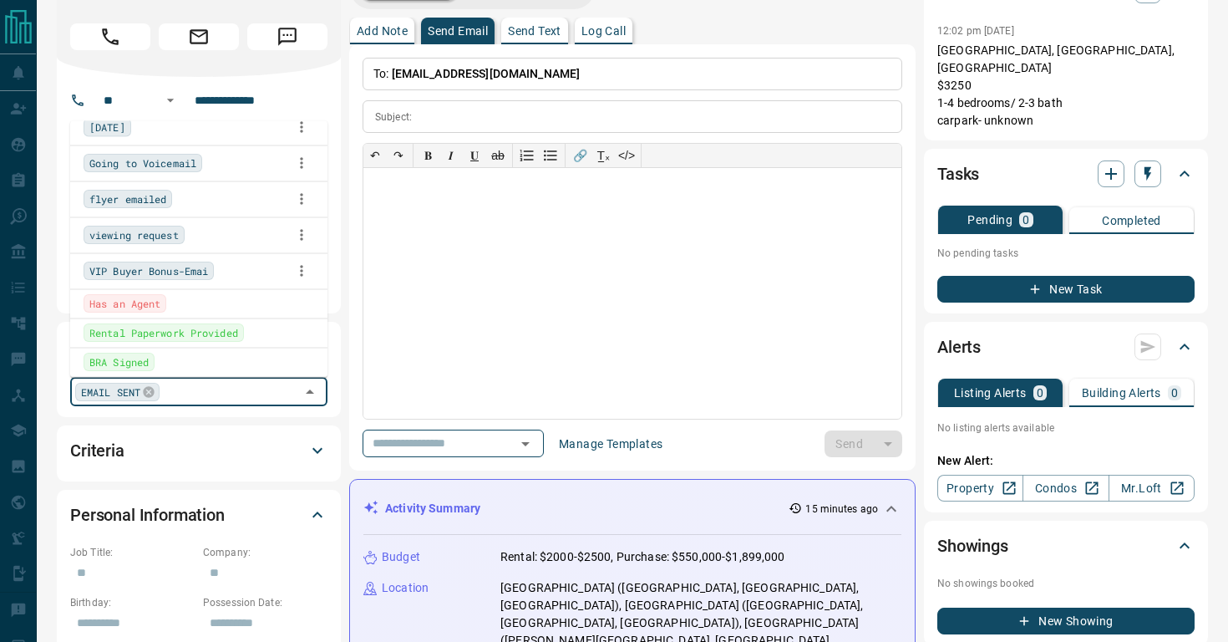
click at [214, 272] on div "VIP Buyer Bonus-Emai" at bounding box center [149, 271] width 130 height 18
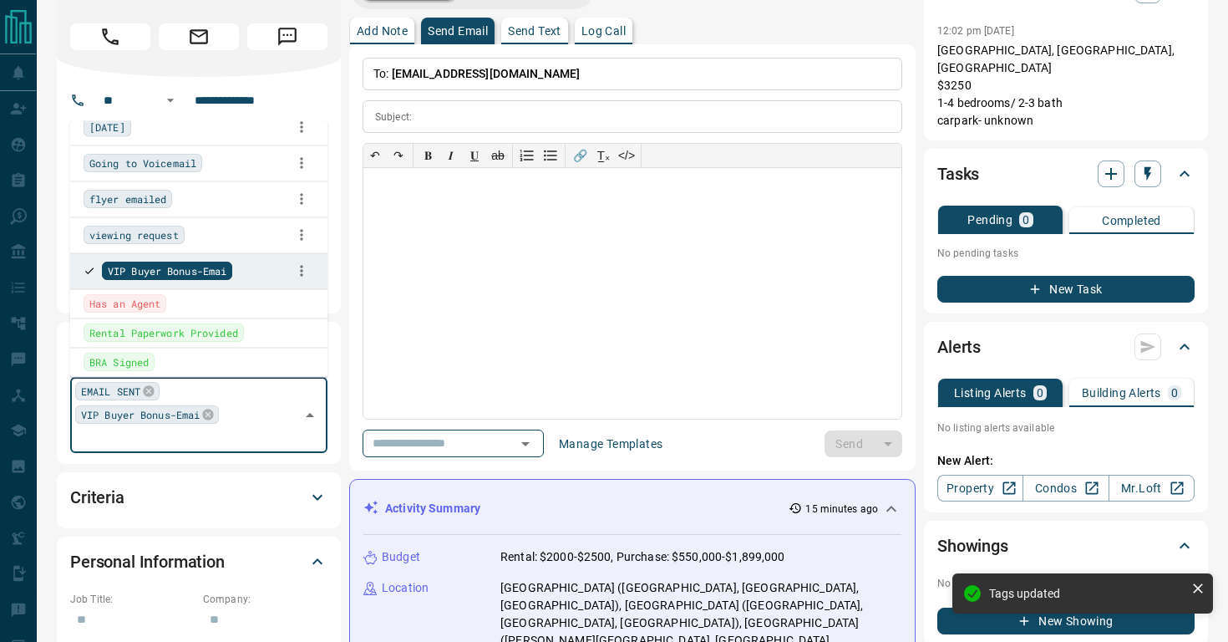
click at [222, 486] on div "Criteria" at bounding box center [188, 497] width 237 height 27
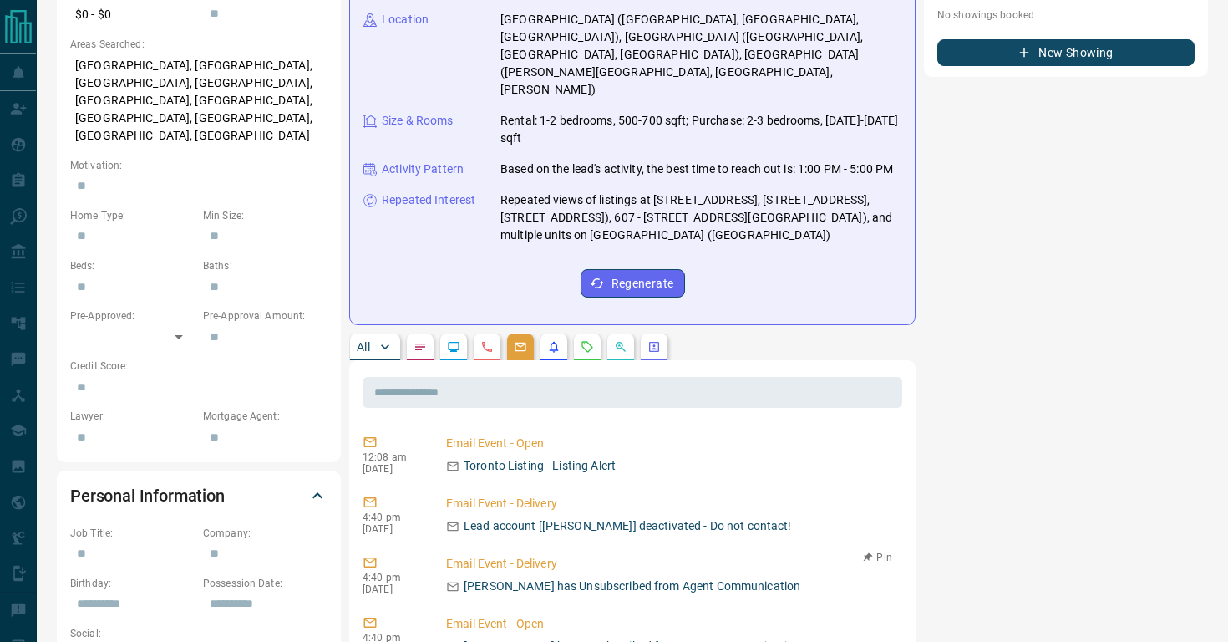
scroll to position [0, 0]
click at [652, 340] on icon "Agent Actions" at bounding box center [654, 346] width 13 height 13
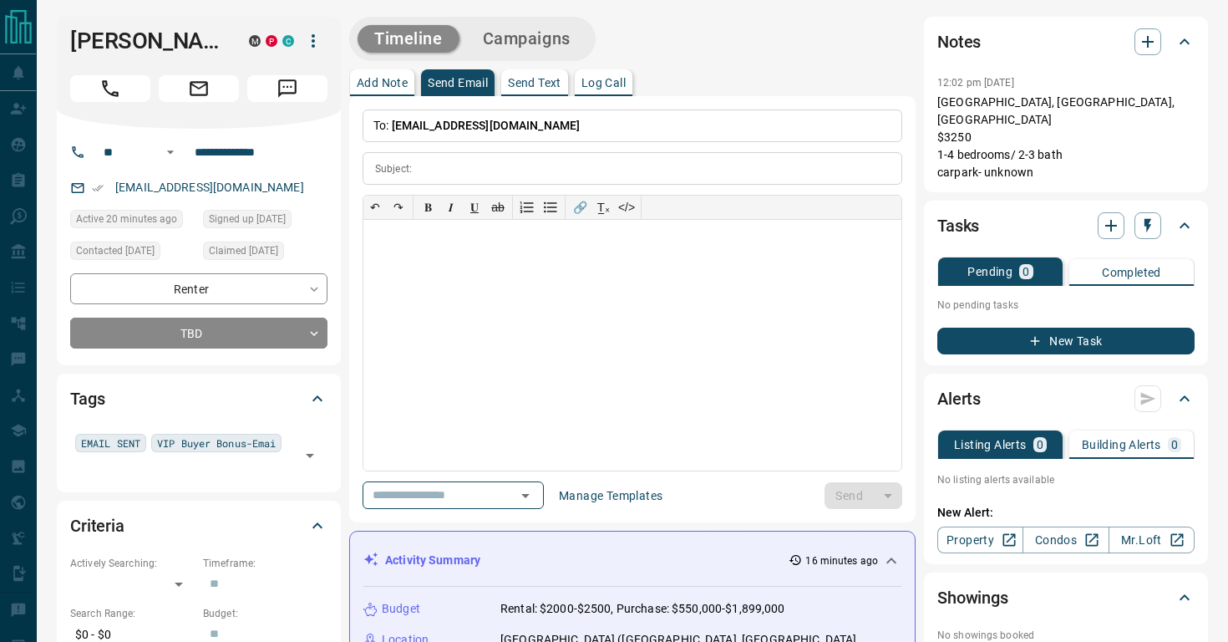
click at [1149, 267] on p "Completed" at bounding box center [1131, 273] width 59 height 12
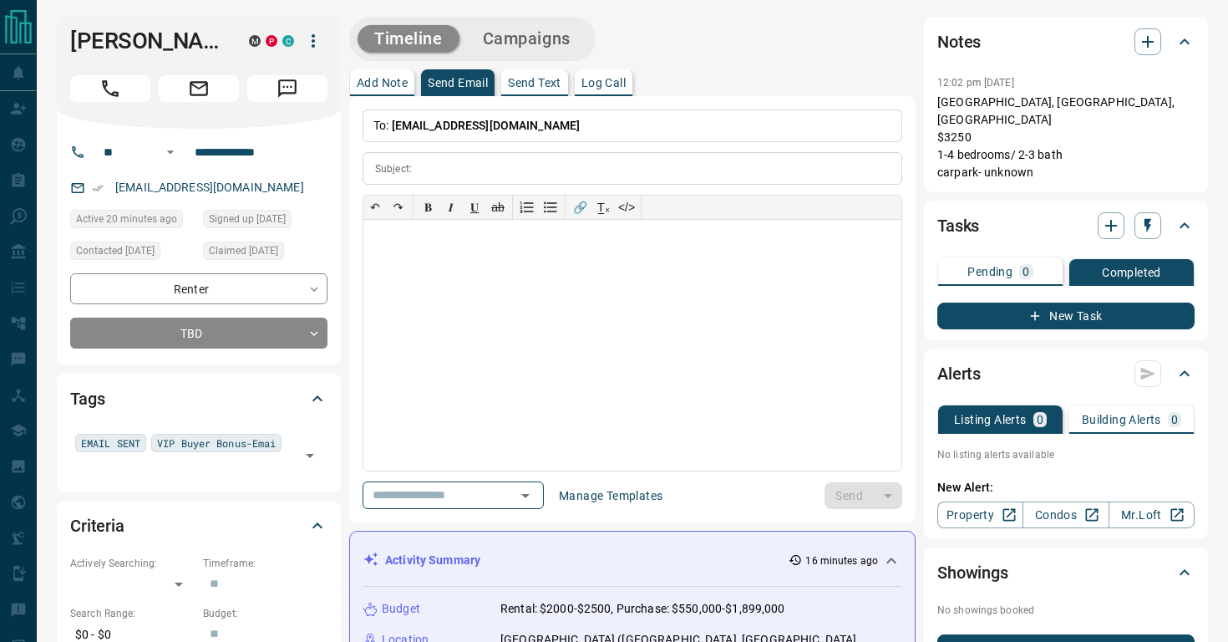
click at [1010, 266] on p "Pending" at bounding box center [990, 272] width 45 height 12
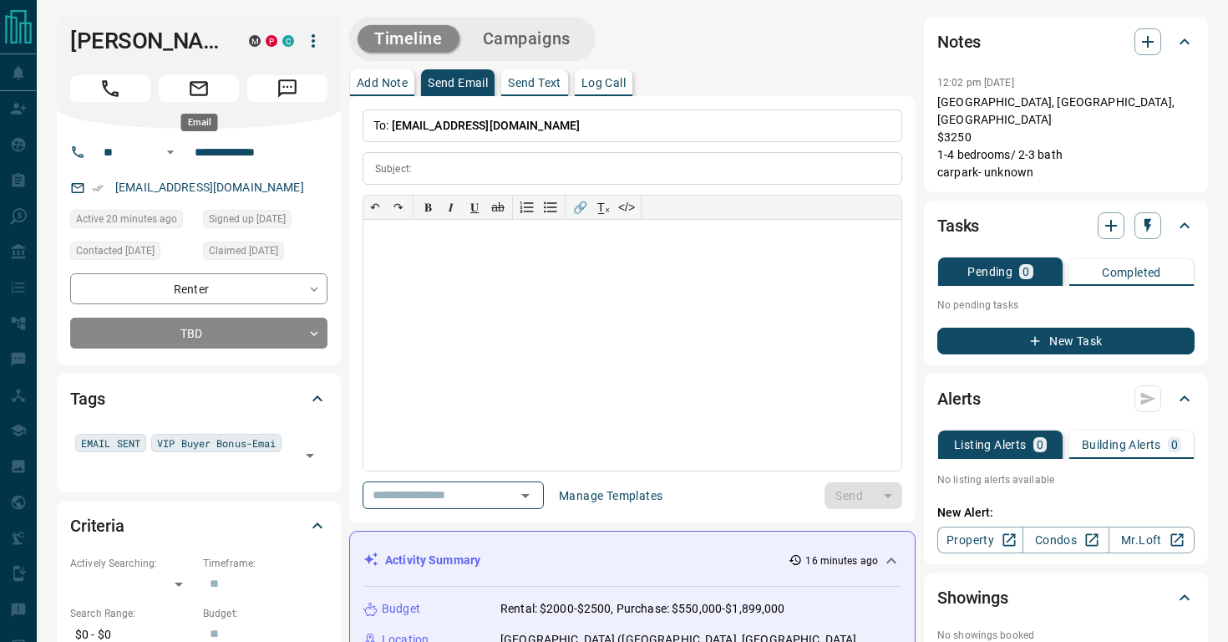
click at [193, 88] on icon "Email" at bounding box center [199, 89] width 22 height 22
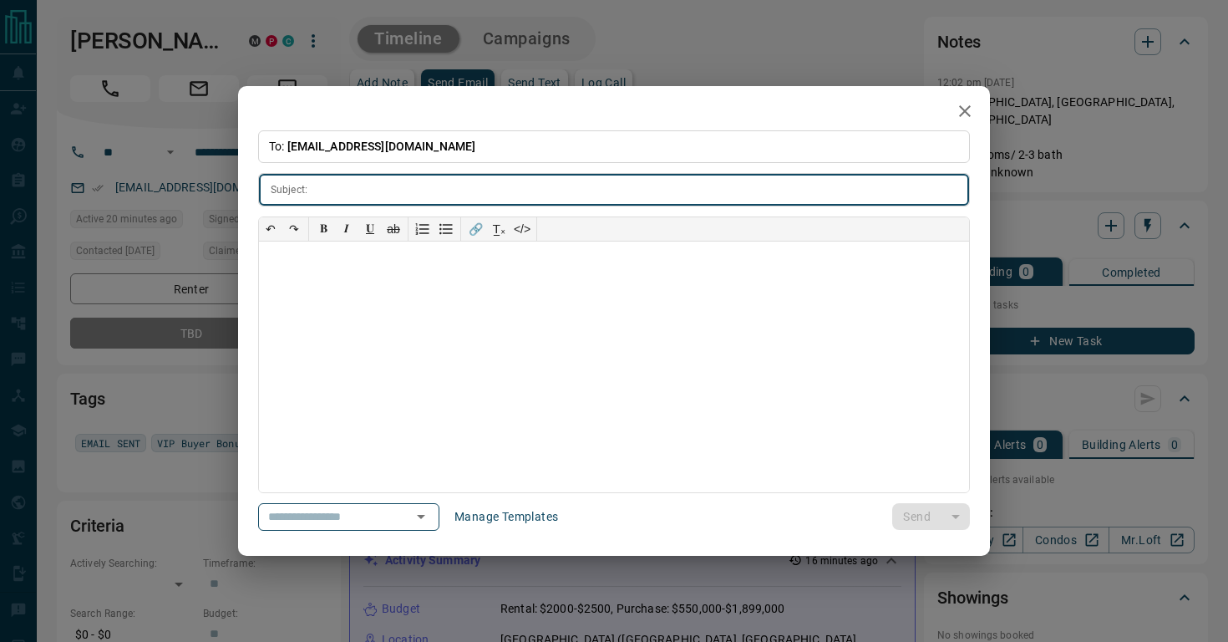
click at [968, 105] on icon "button" at bounding box center [965, 111] width 20 height 20
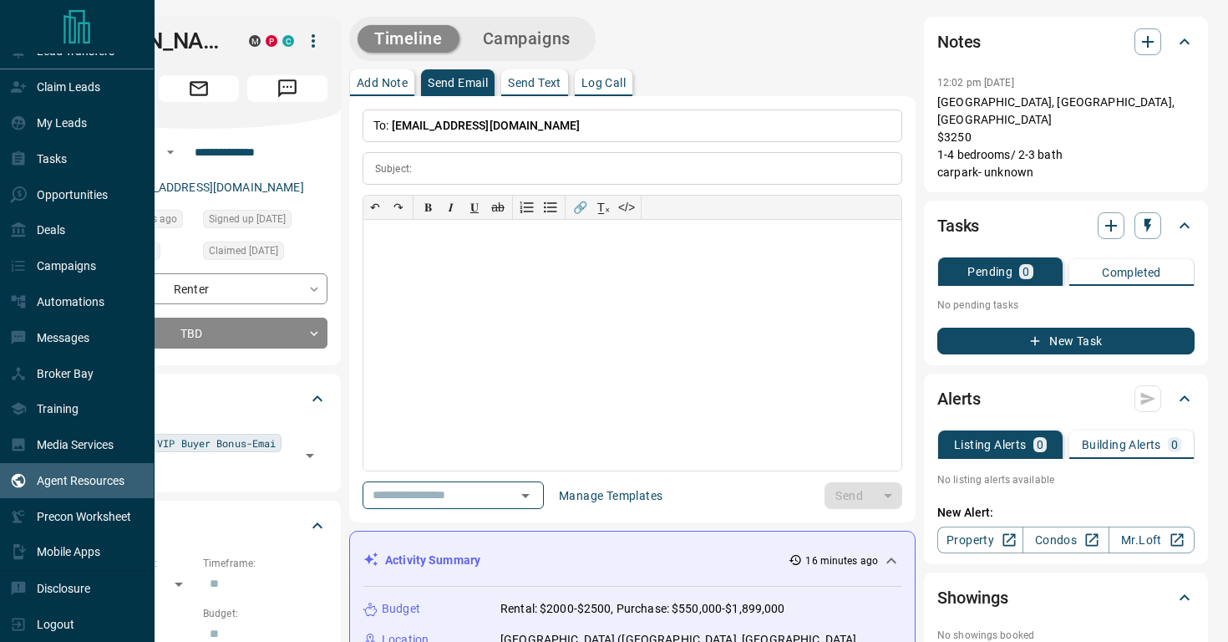
scroll to position [22, 0]
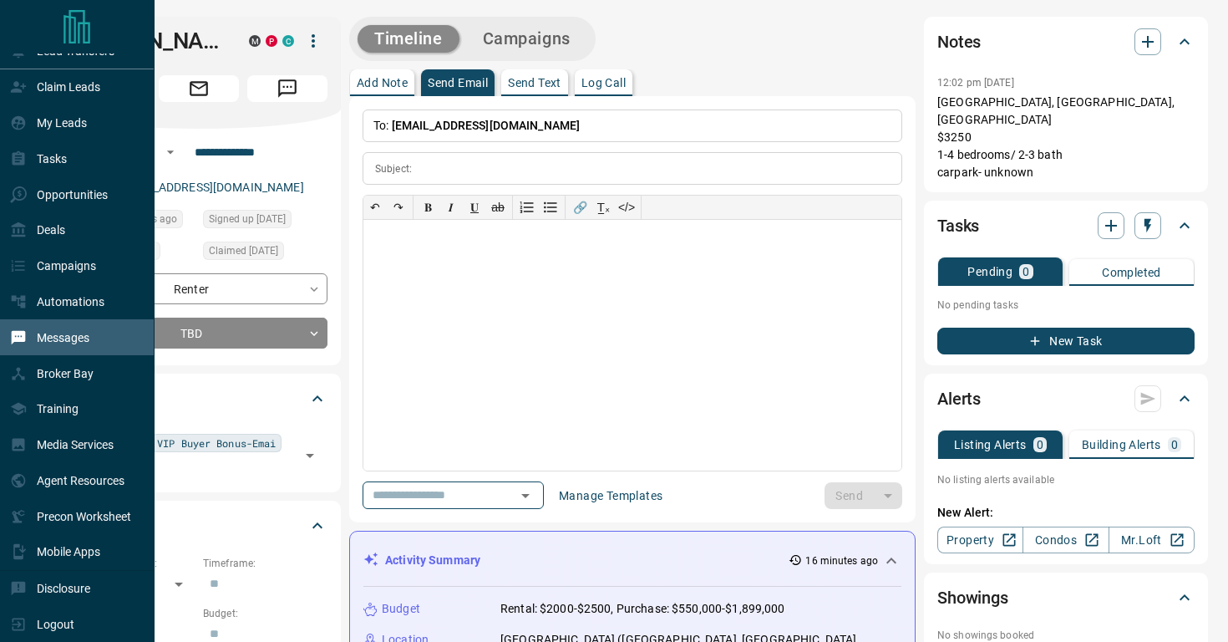
click at [45, 344] on div "Messages" at bounding box center [49, 337] width 79 height 28
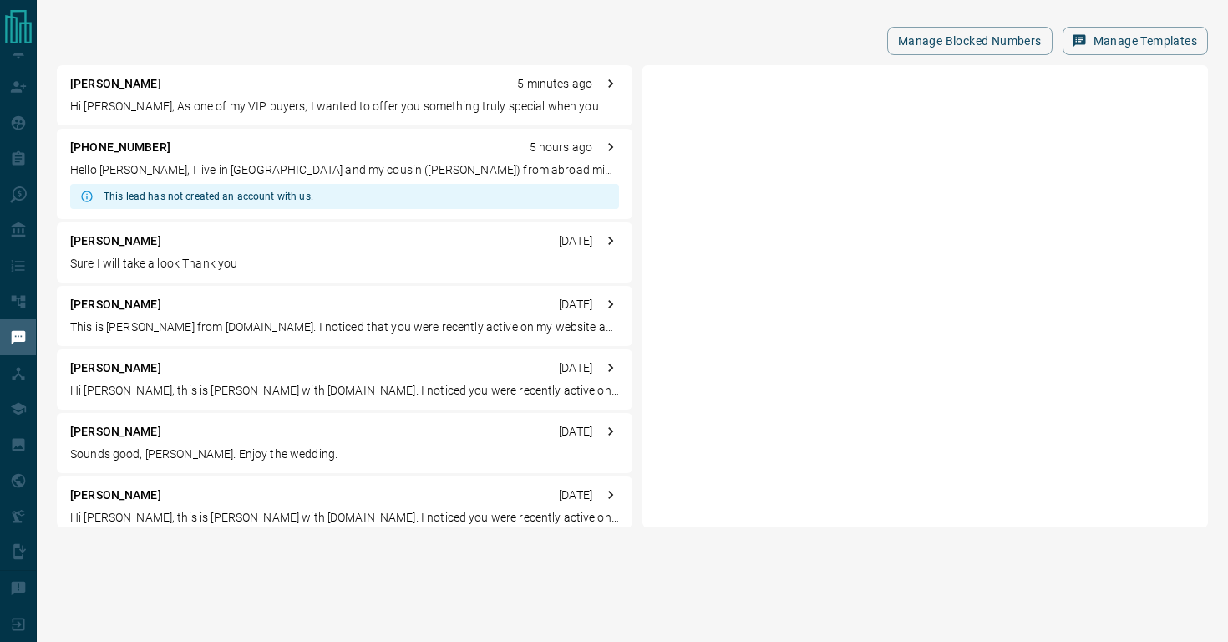
click at [796, 271] on div at bounding box center [926, 296] width 566 height 462
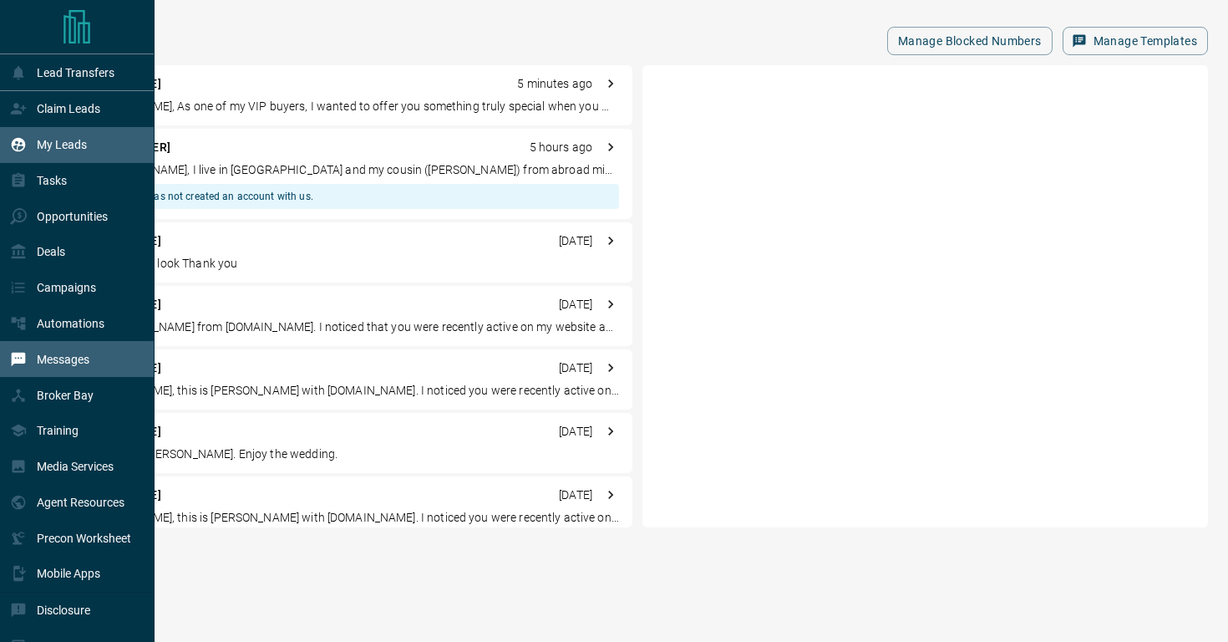
click at [64, 145] on p "My Leads" at bounding box center [62, 144] width 50 height 13
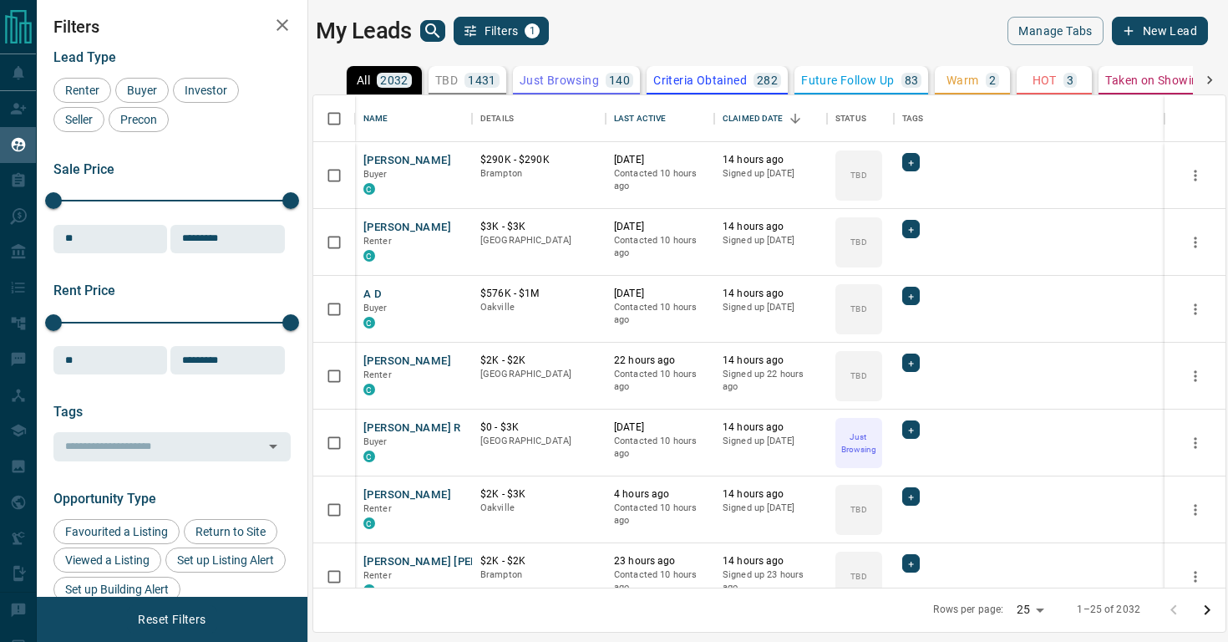
click at [1214, 80] on icon at bounding box center [1210, 80] width 17 height 17
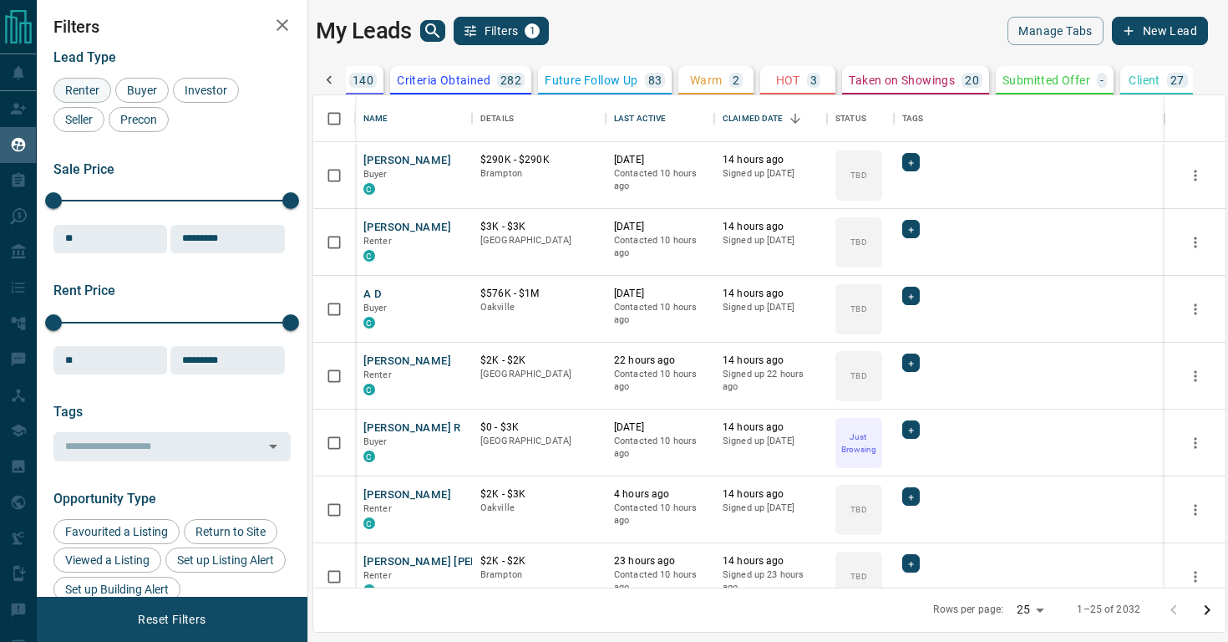
scroll to position [0, 223]
